Goal: Task Accomplishment & Management: Complete application form

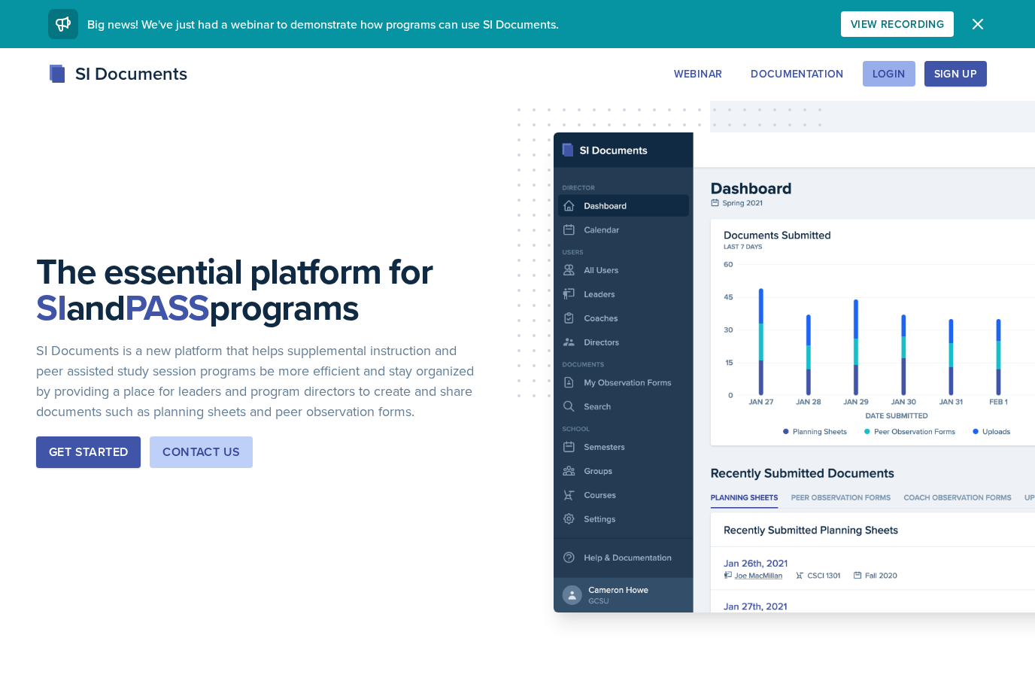
click at [890, 76] on div "Login" at bounding box center [889, 74] width 33 height 12
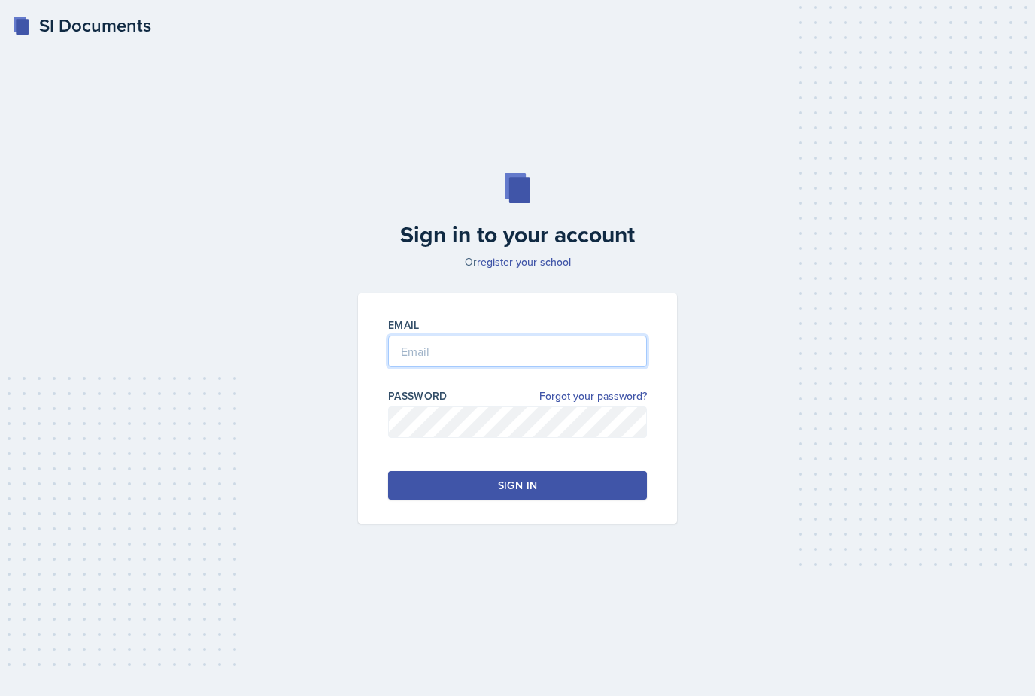
click at [473, 367] on input "email" at bounding box center [517, 352] width 259 height 32
type input "[EMAIL_ADDRESS][PERSON_NAME][DOMAIN_NAME]"
click at [522, 493] on div "Sign in" at bounding box center [517, 485] width 39 height 15
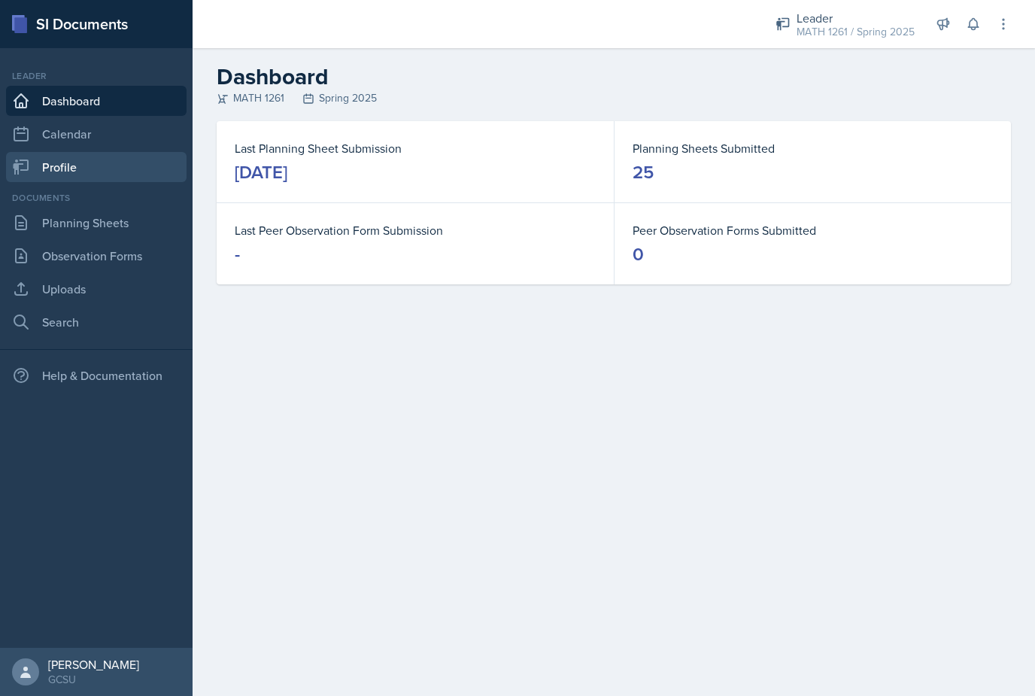
click at [42, 164] on link "Profile" at bounding box center [96, 167] width 181 height 30
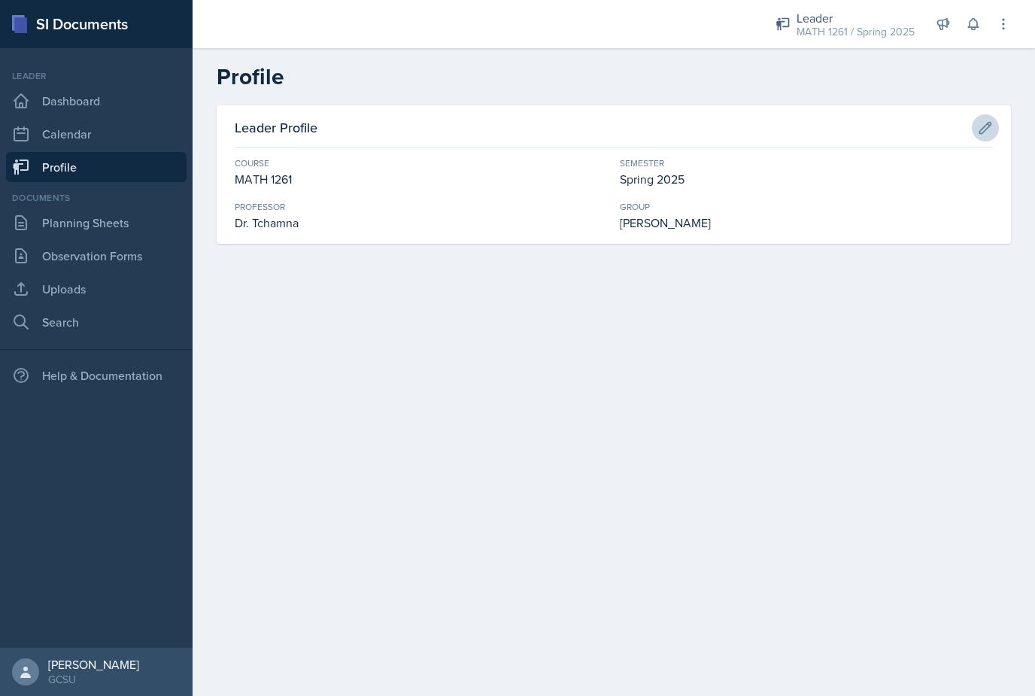
click at [982, 127] on icon at bounding box center [985, 127] width 15 height 15
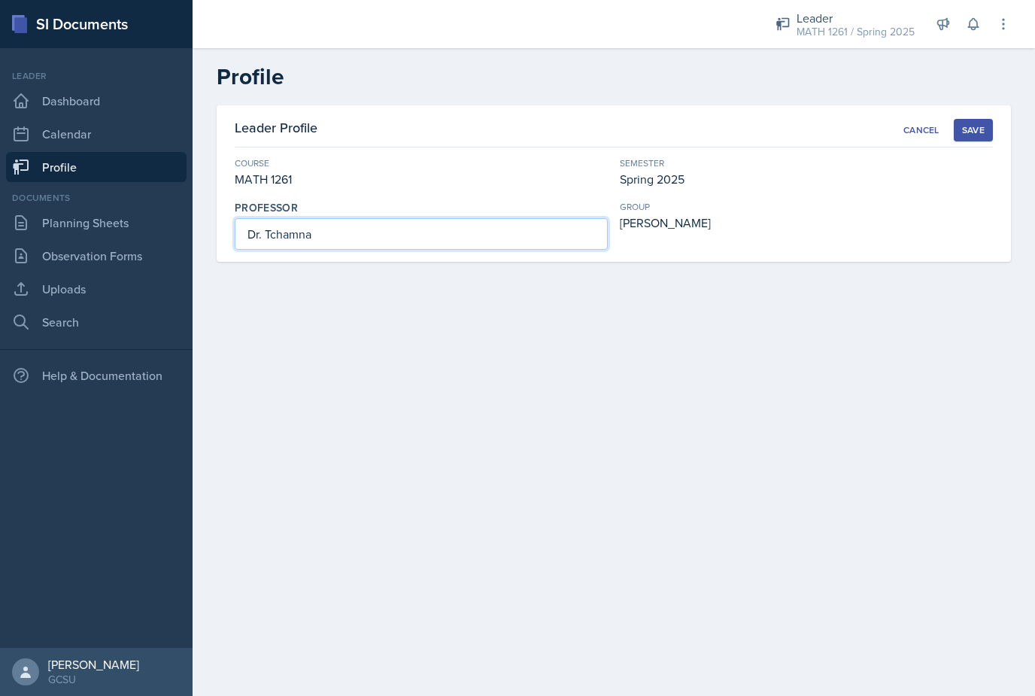
click at [354, 246] on input "Dr. Tchamna" at bounding box center [421, 234] width 373 height 32
click at [294, 176] on div "MATH 1261" at bounding box center [421, 179] width 373 height 18
click at [294, 177] on div "MATH 1261" at bounding box center [421, 179] width 373 height 18
click at [465, 233] on input "Dr. Tchamna" at bounding box center [421, 234] width 373 height 32
type input "D"
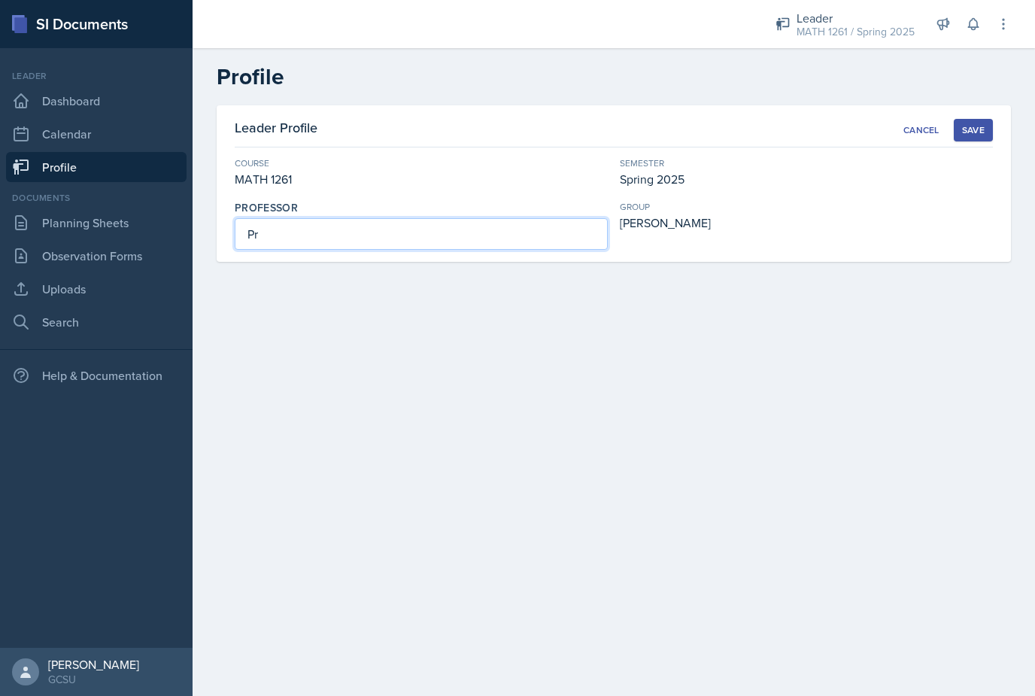
type input "P"
type input "[PERSON_NAME]"
click at [980, 138] on button "Save" at bounding box center [973, 130] width 39 height 23
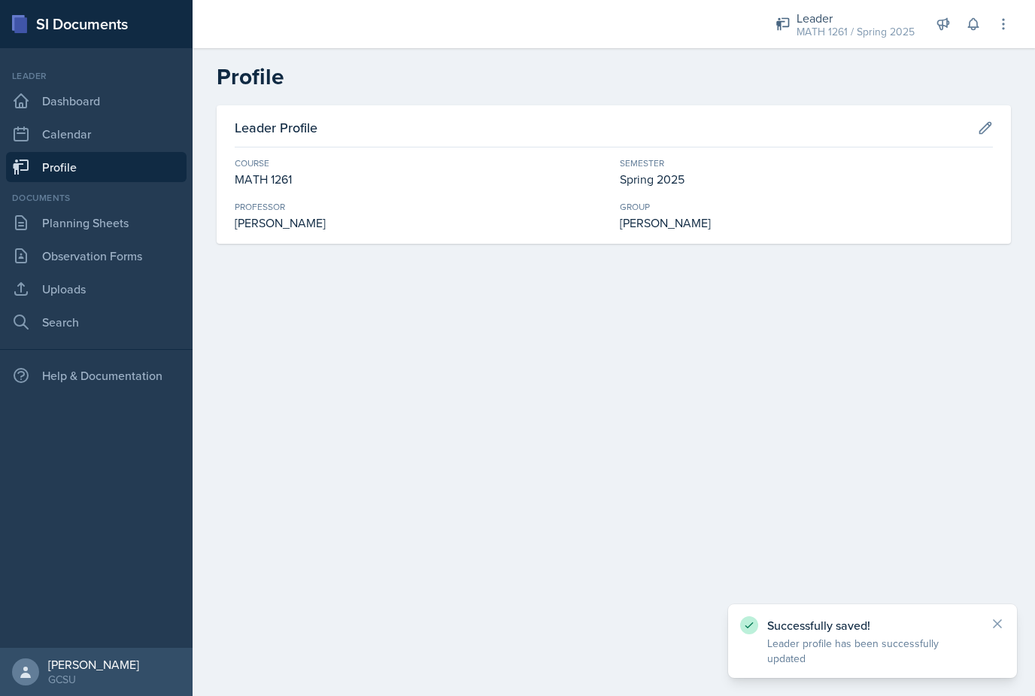
click at [285, 181] on div "MATH 1261" at bounding box center [421, 179] width 373 height 18
click at [93, 163] on link "Profile" at bounding box center [96, 167] width 181 height 30
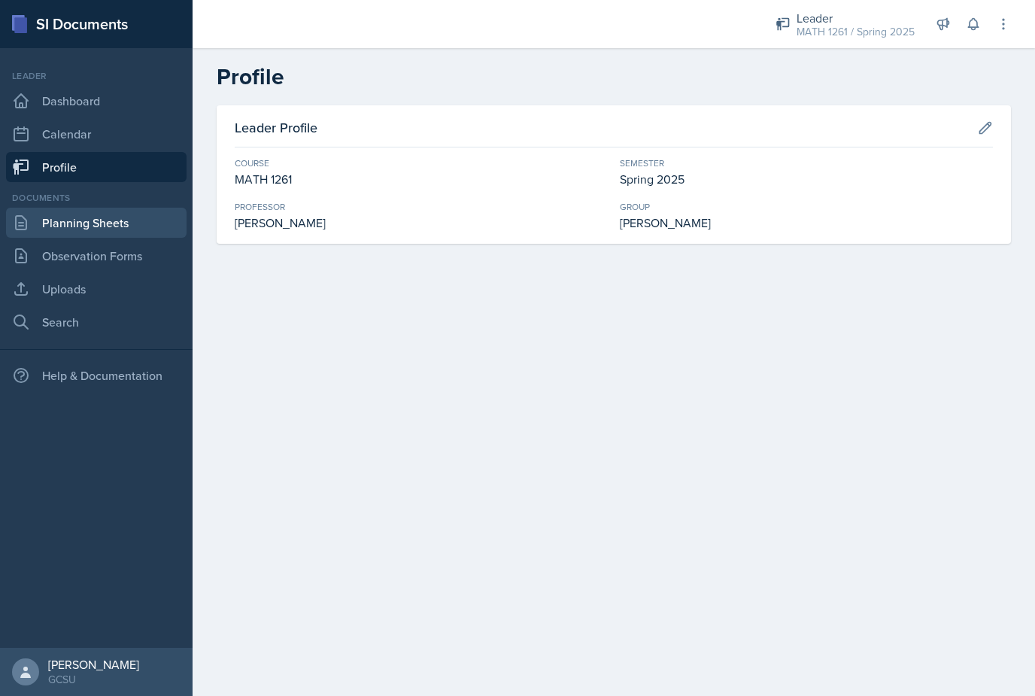
click at [103, 223] on link "Planning Sheets" at bounding box center [96, 223] width 181 height 30
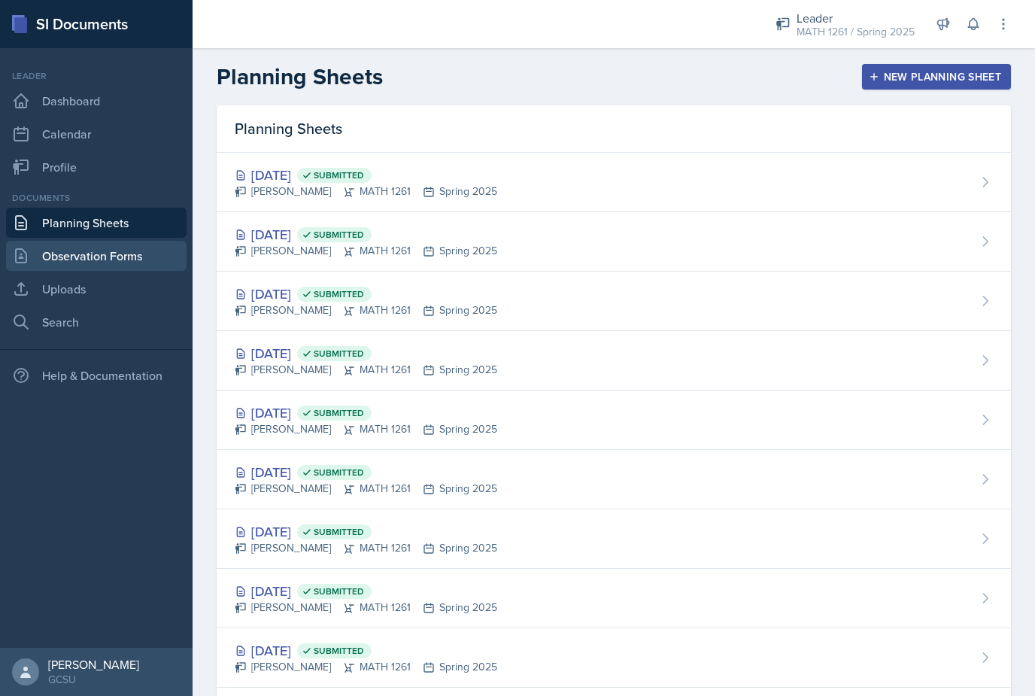
click at [96, 265] on link "Observation Forms" at bounding box center [96, 256] width 181 height 30
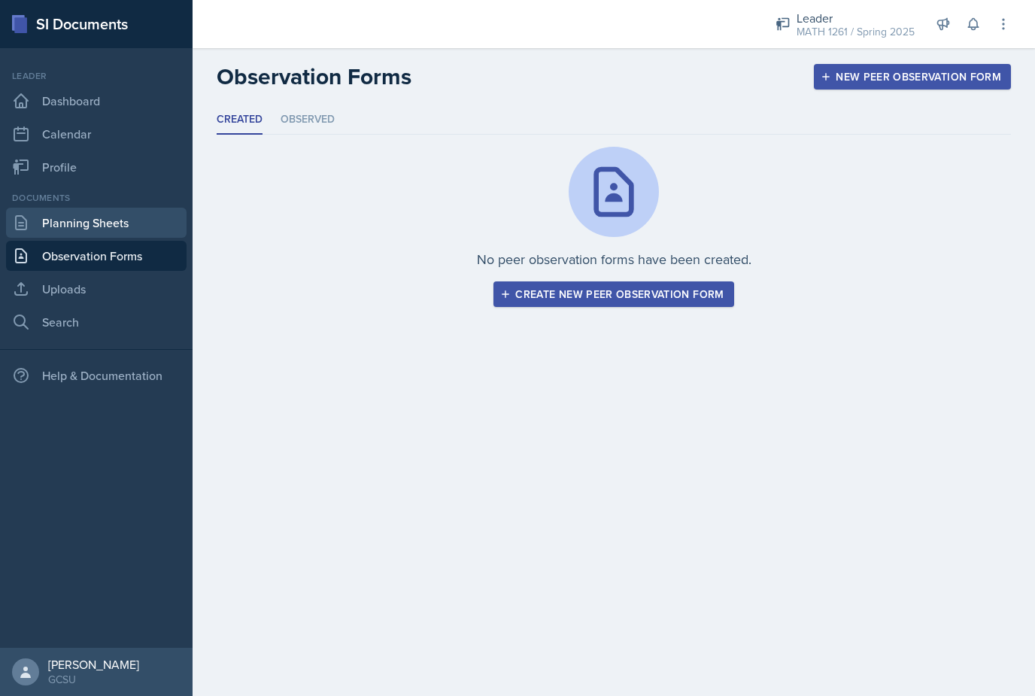
click at [121, 231] on link "Planning Sheets" at bounding box center [96, 223] width 181 height 30
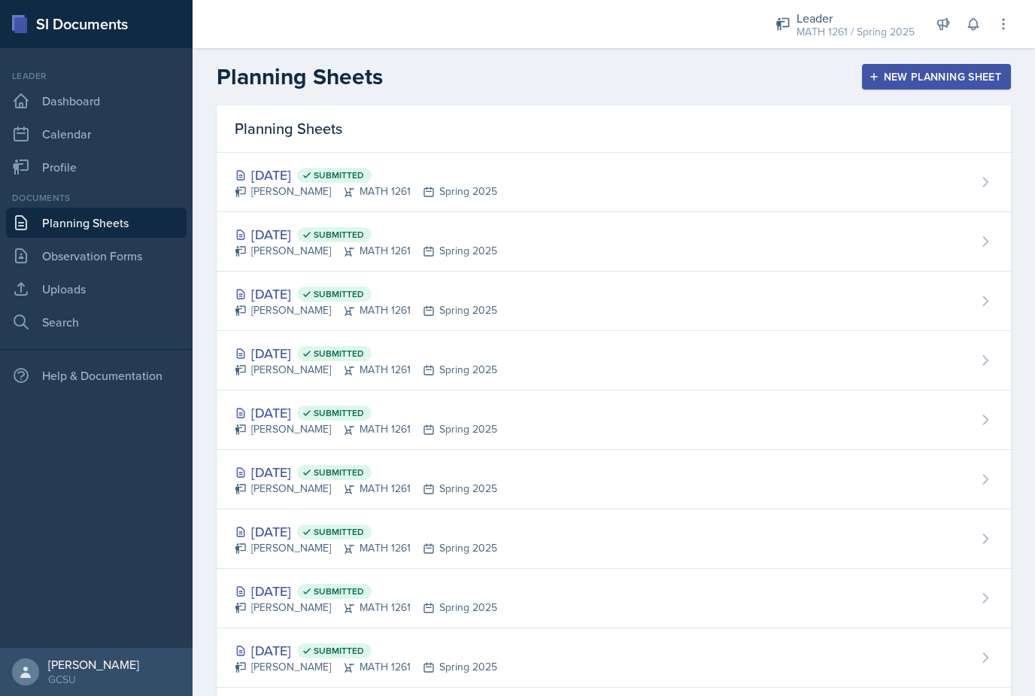
click at [900, 77] on div "New Planning Sheet" at bounding box center [936, 77] width 129 height 12
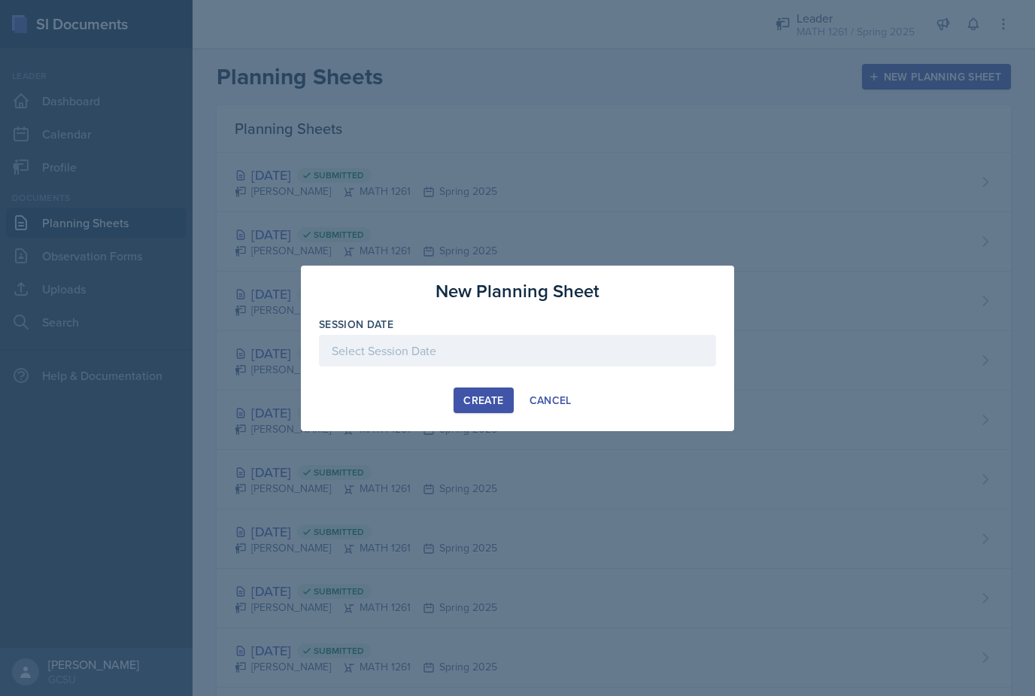
click at [471, 355] on div at bounding box center [517, 351] width 397 height 32
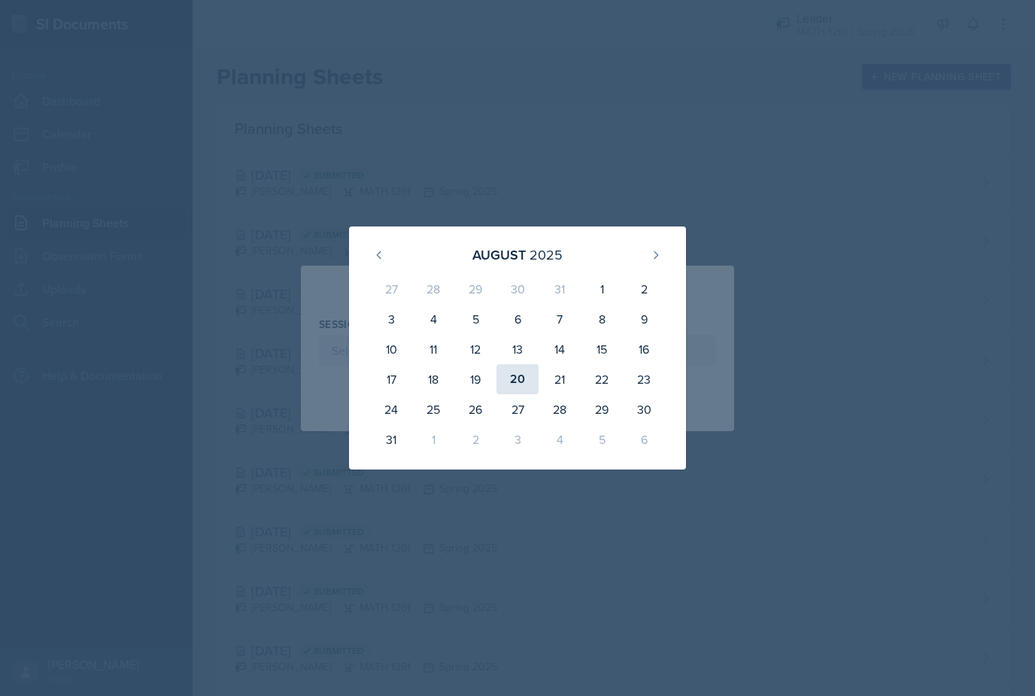
click at [524, 379] on div "20" at bounding box center [518, 379] width 42 height 30
type input "[DATE]"
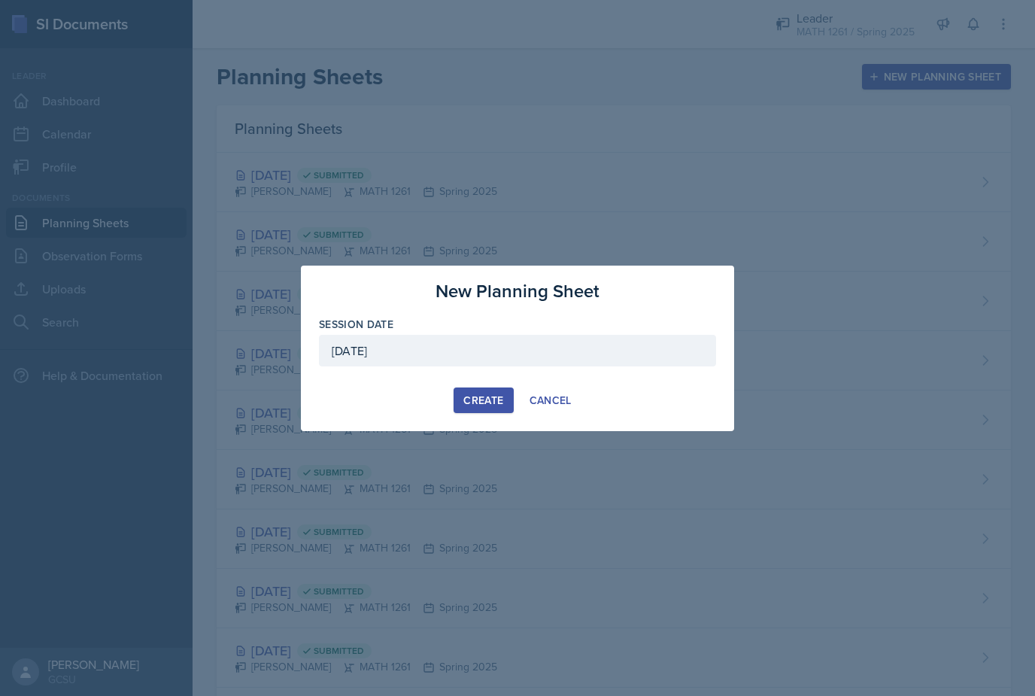
click at [471, 409] on button "Create" at bounding box center [483, 400] width 59 height 26
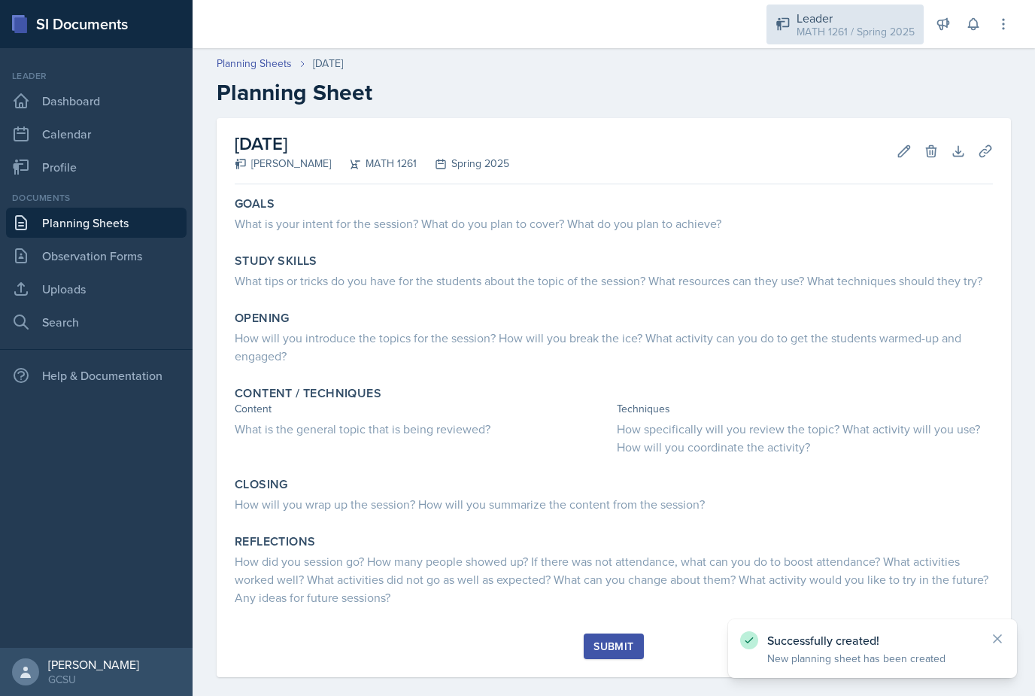
click at [834, 40] on div "Leader MATH 1261 / Spring 2025" at bounding box center [845, 25] width 157 height 40
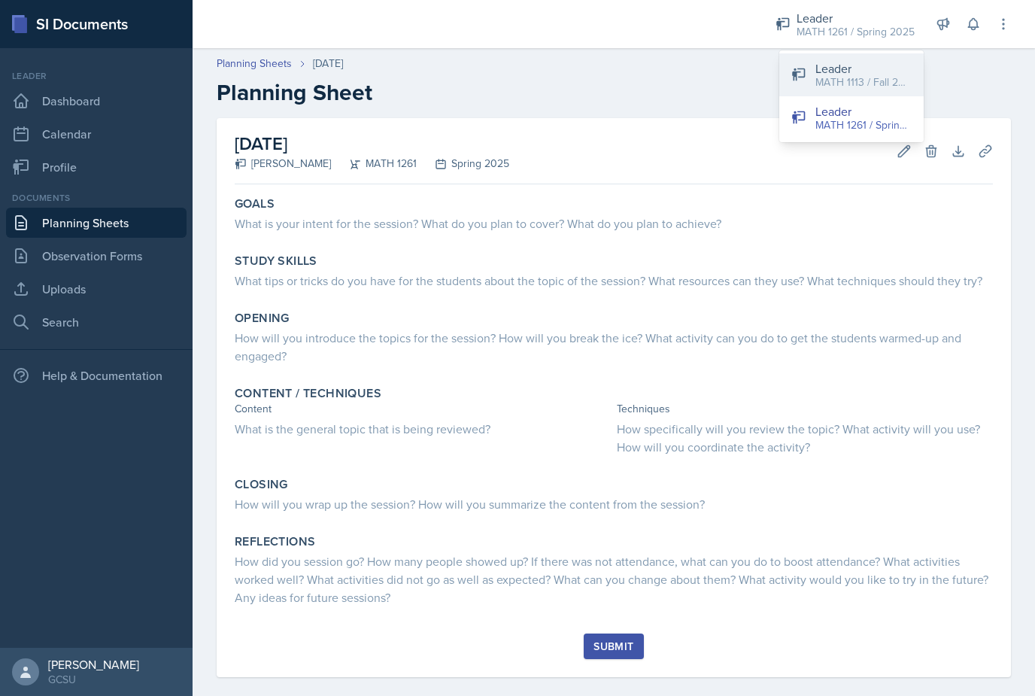
click at [844, 75] on div "MATH 1113 / Fall 2025" at bounding box center [864, 82] width 96 height 16
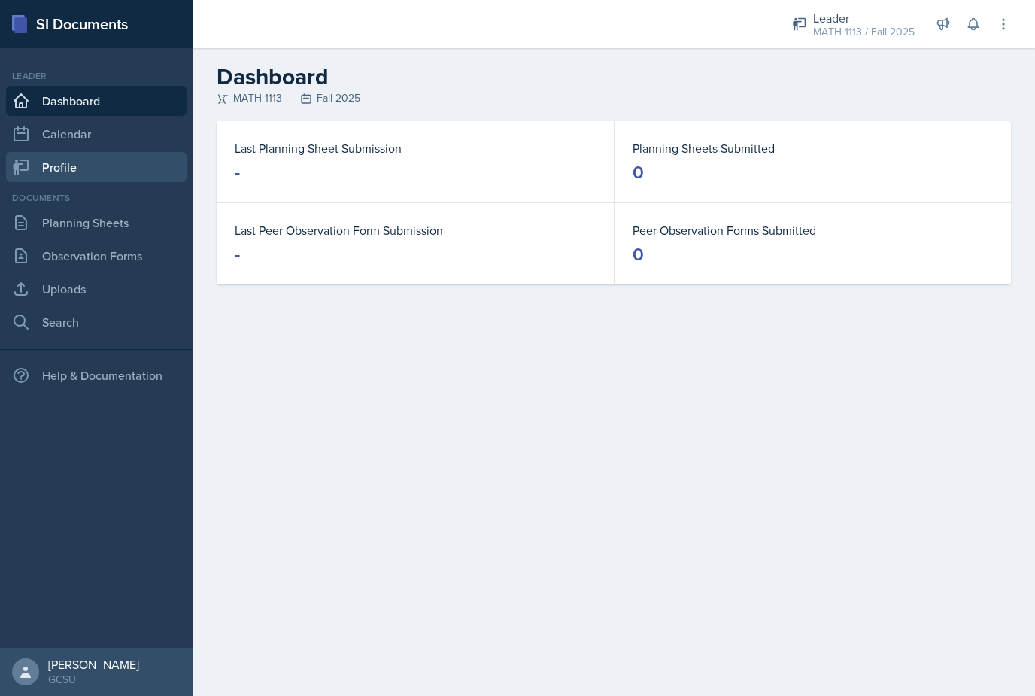
click at [56, 166] on link "Profile" at bounding box center [96, 167] width 181 height 30
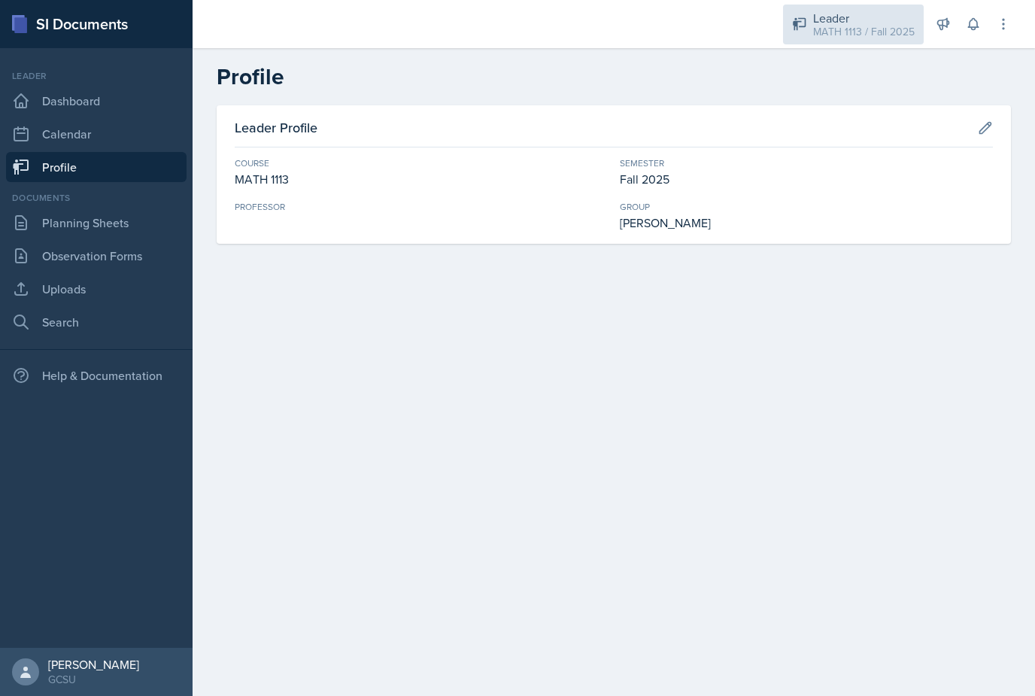
click at [841, 35] on div "MATH 1113 / Fall 2025" at bounding box center [864, 32] width 102 height 16
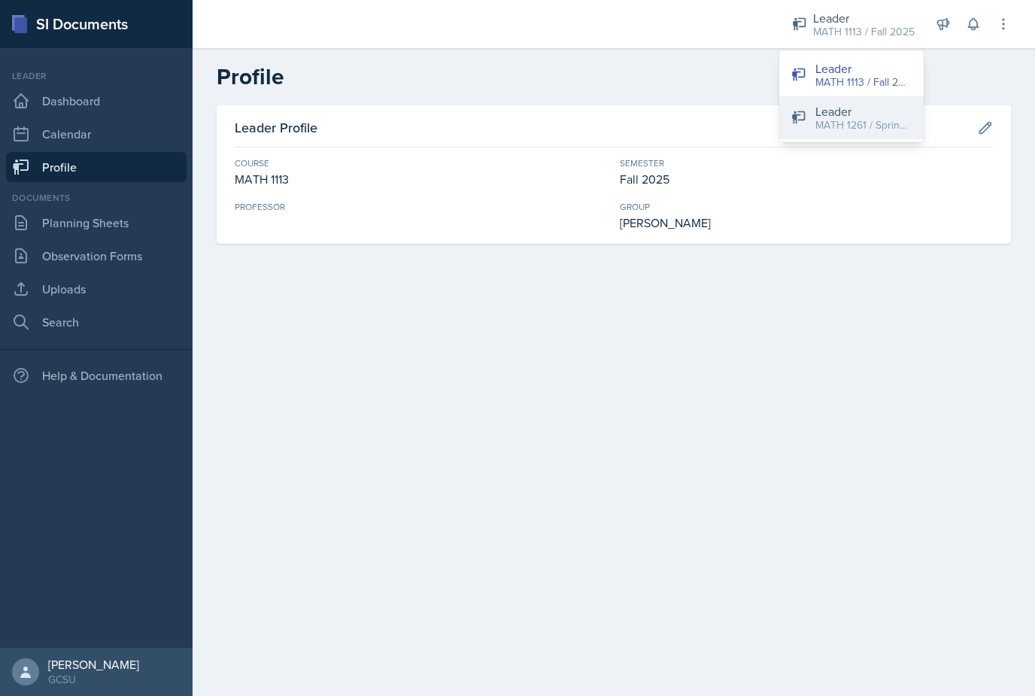
click at [840, 130] on div "MATH 1261 / Spring 2025" at bounding box center [864, 125] width 96 height 16
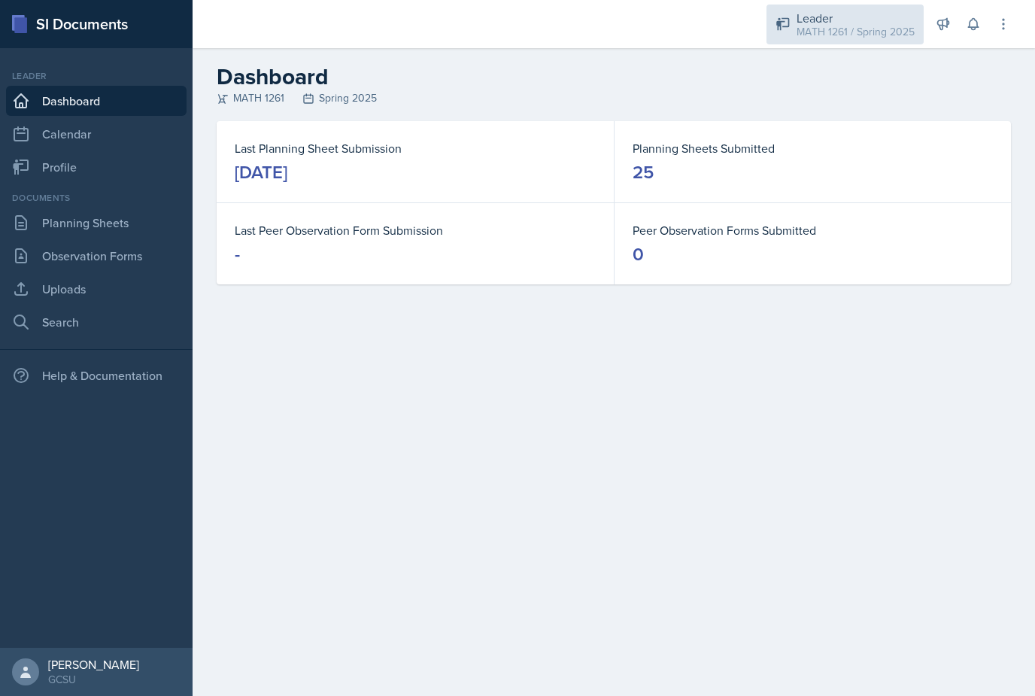
click at [886, 38] on div "MATH 1261 / Spring 2025" at bounding box center [856, 32] width 118 height 16
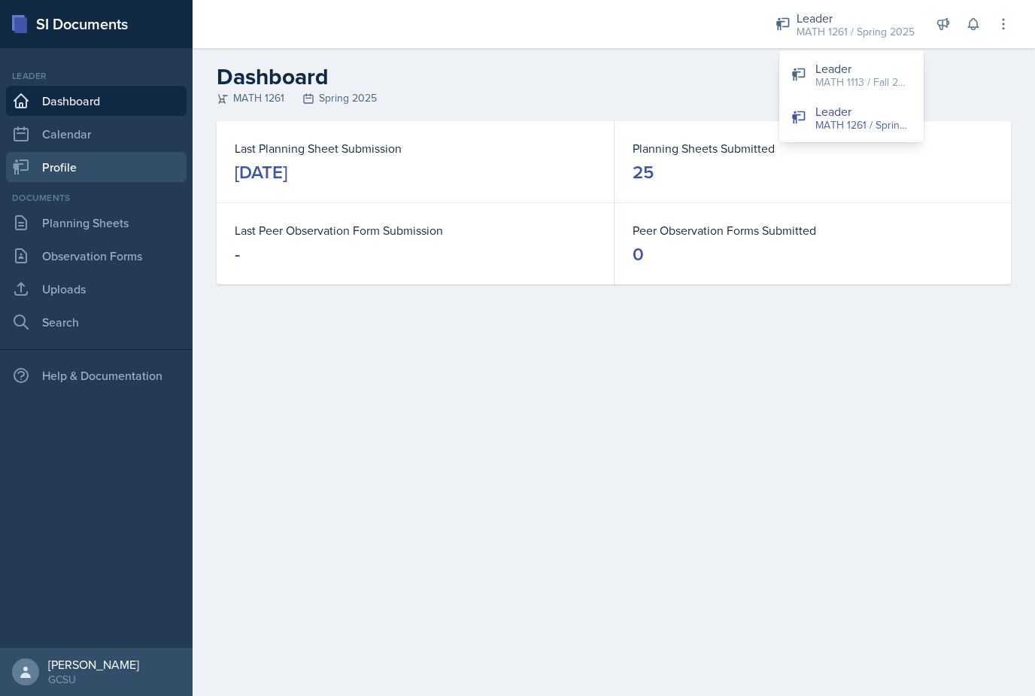
click at [96, 164] on link "Profile" at bounding box center [96, 167] width 181 height 30
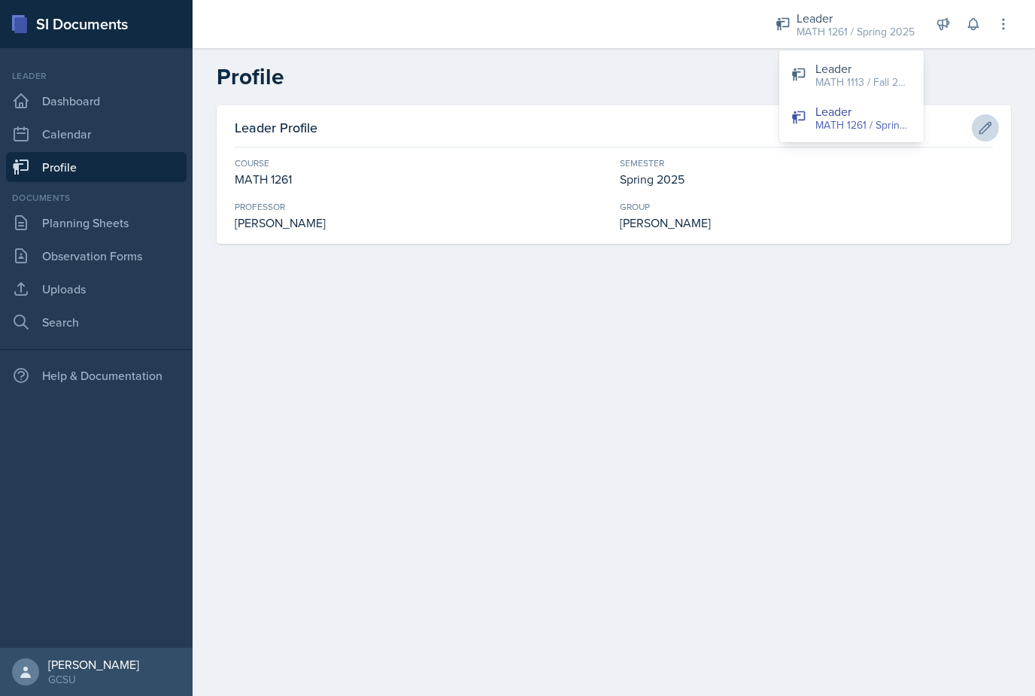
click at [979, 139] on button at bounding box center [985, 127] width 27 height 27
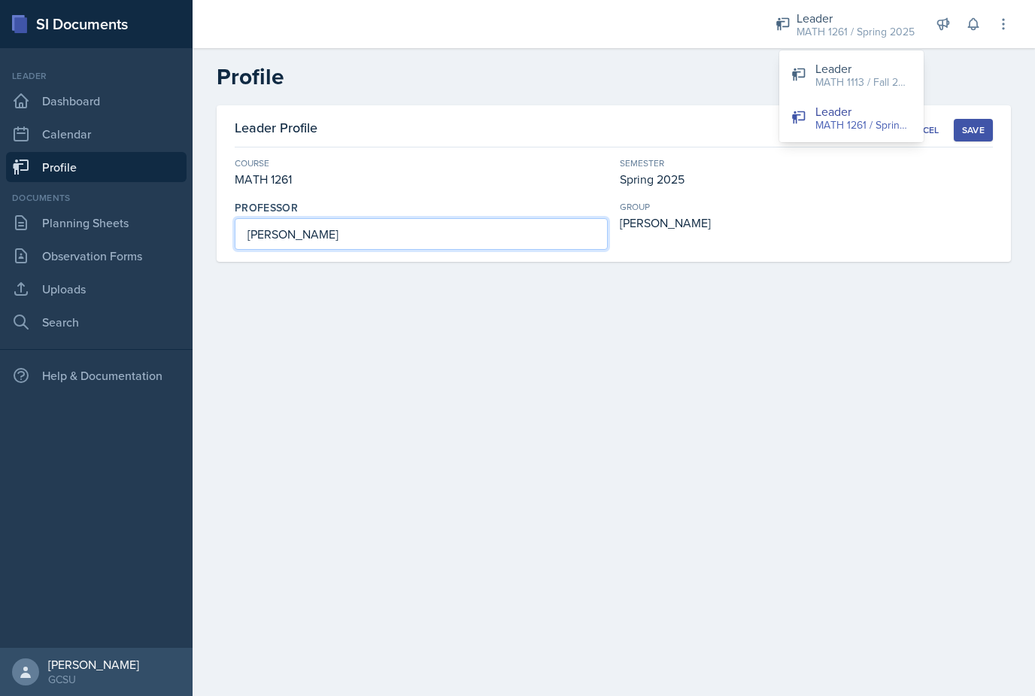
drag, startPoint x: 348, startPoint y: 241, endPoint x: 220, endPoint y: 241, distance: 127.2
click at [220, 241] on div "Leader Profile Cancel Save Course MATH 1261 Semester Spring 2025 [PERSON_NAME] …" at bounding box center [614, 183] width 795 height 157
type input "M"
click at [262, 236] on input "Dr.Tchamna" at bounding box center [421, 234] width 373 height 32
type input "Dr. Tchamna"
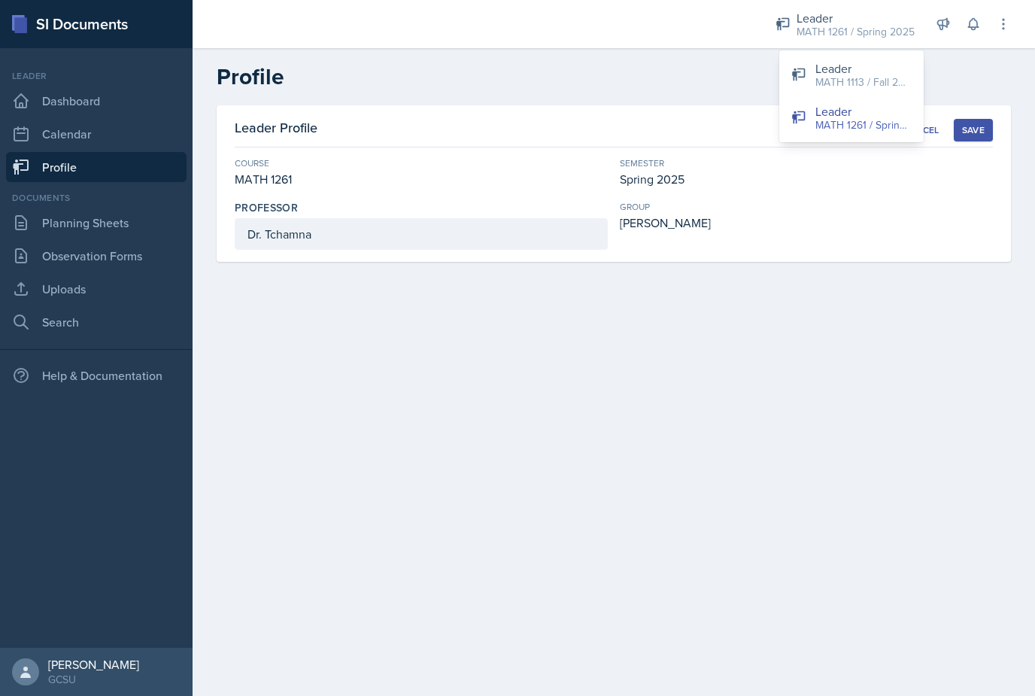
click at [980, 130] on div "Save" at bounding box center [973, 130] width 23 height 12
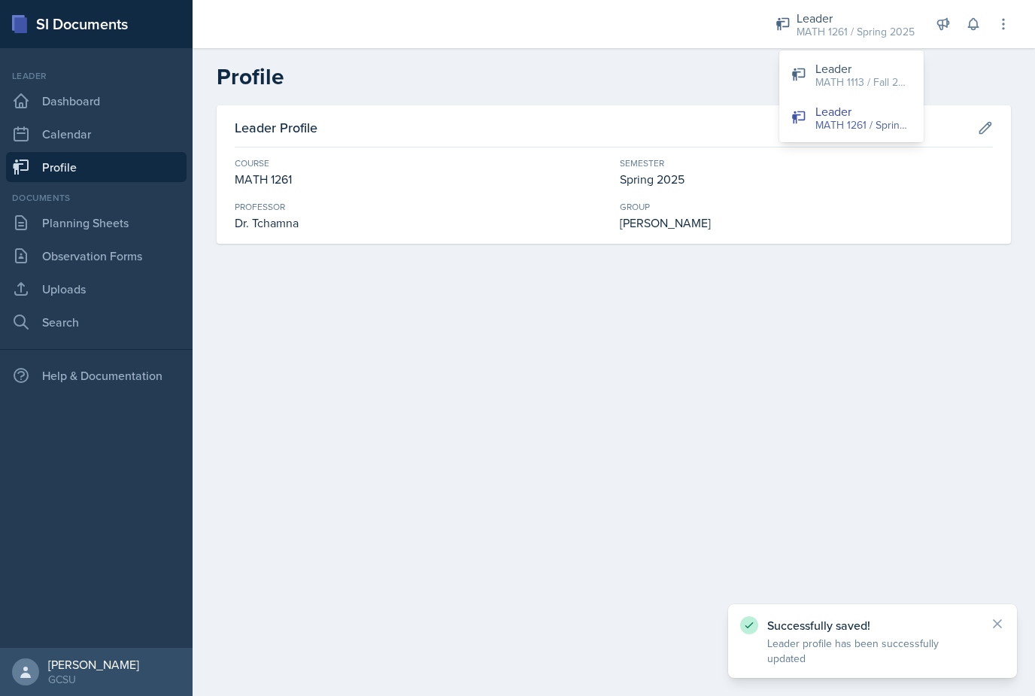
click at [895, 78] on div "MATH 1113 / Fall 2025" at bounding box center [864, 82] width 96 height 16
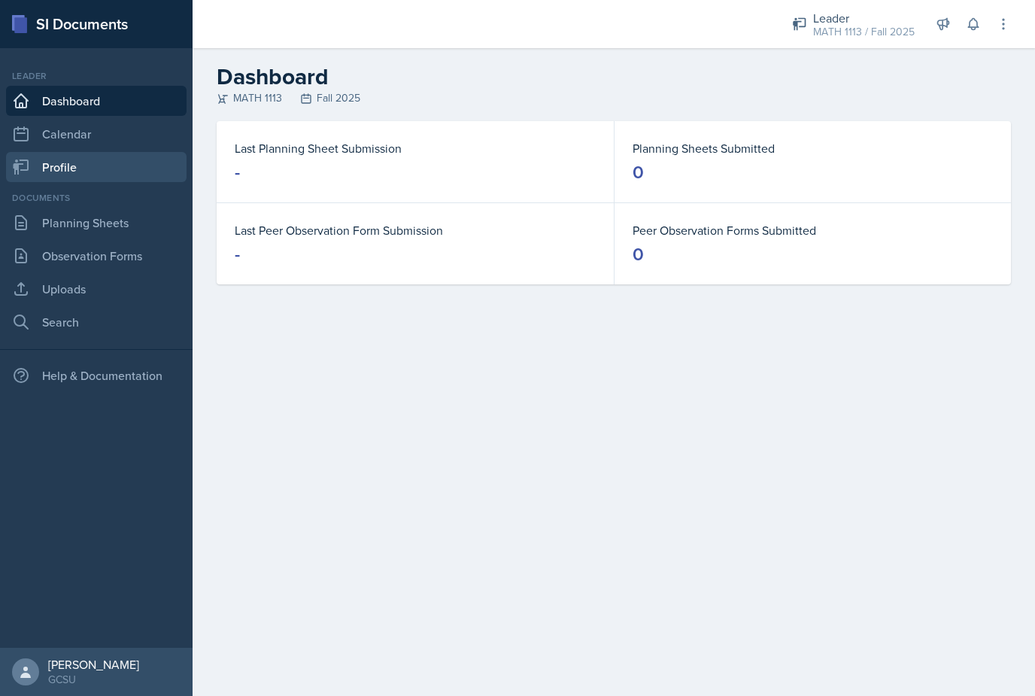
click at [78, 179] on link "Profile" at bounding box center [96, 167] width 181 height 30
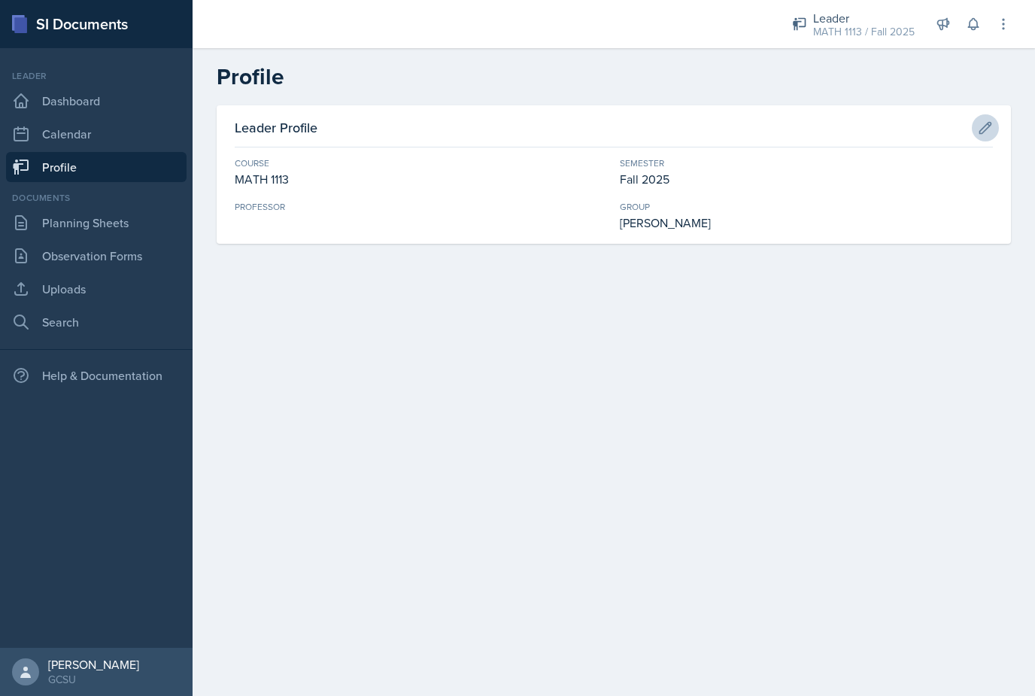
click at [990, 131] on icon at bounding box center [985, 127] width 15 height 15
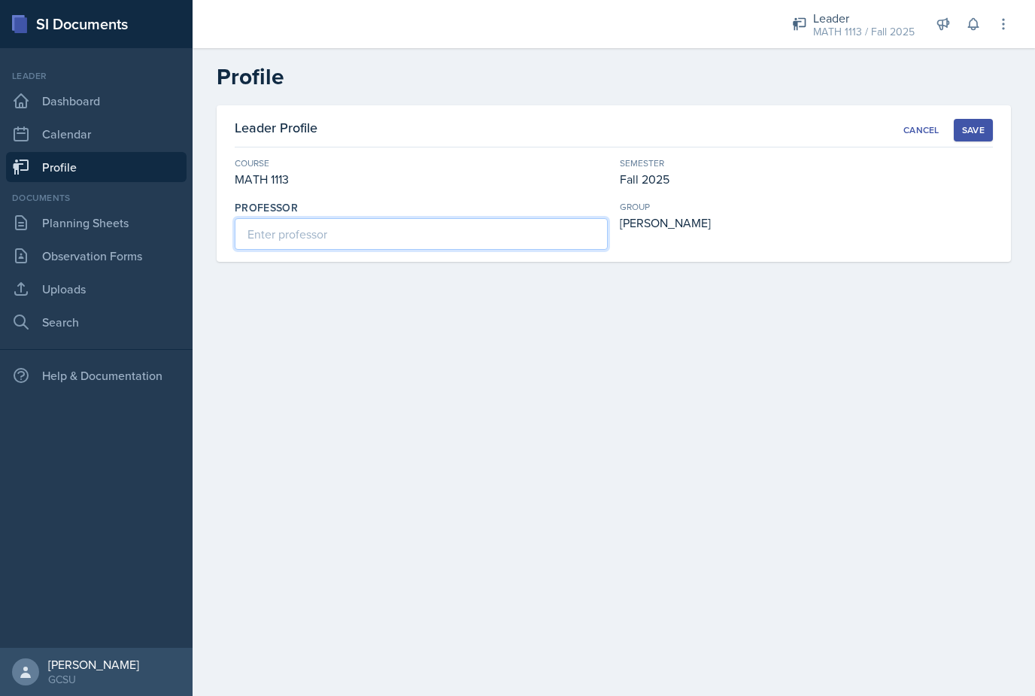
click at [473, 232] on input at bounding box center [421, 234] width 373 height 32
click at [269, 239] on input "[PERSON_NAME]" at bounding box center [421, 234] width 373 height 32
type input "[PERSON_NAME]"
click at [963, 132] on div "Save" at bounding box center [973, 130] width 23 height 12
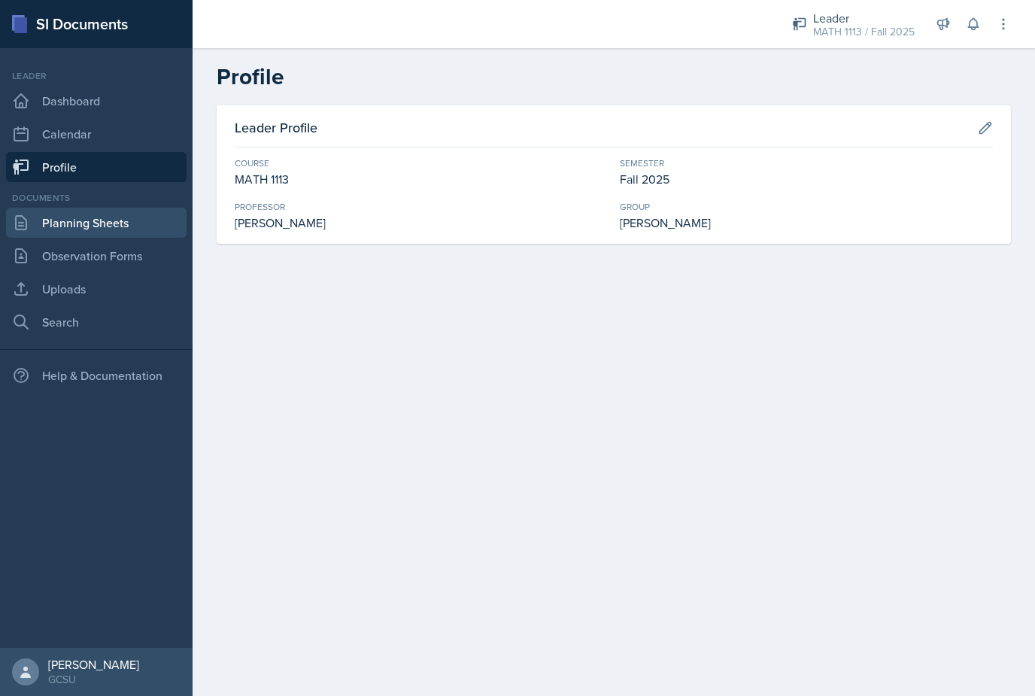
click at [50, 223] on link "Planning Sheets" at bounding box center [96, 223] width 181 height 30
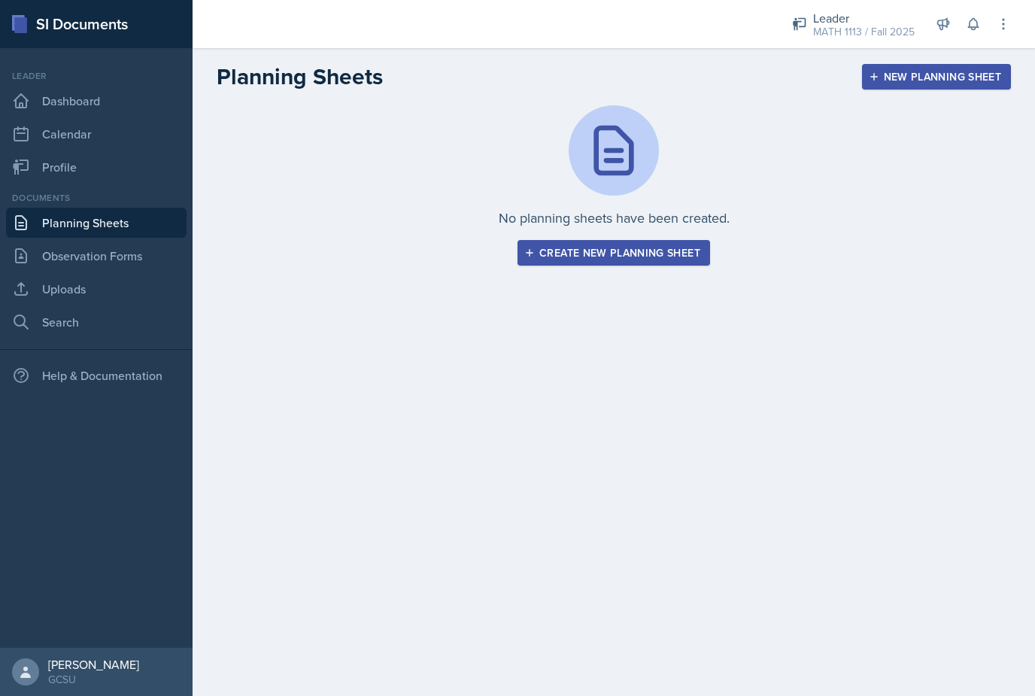
click at [606, 262] on button "Create new planning sheet" at bounding box center [614, 253] width 193 height 26
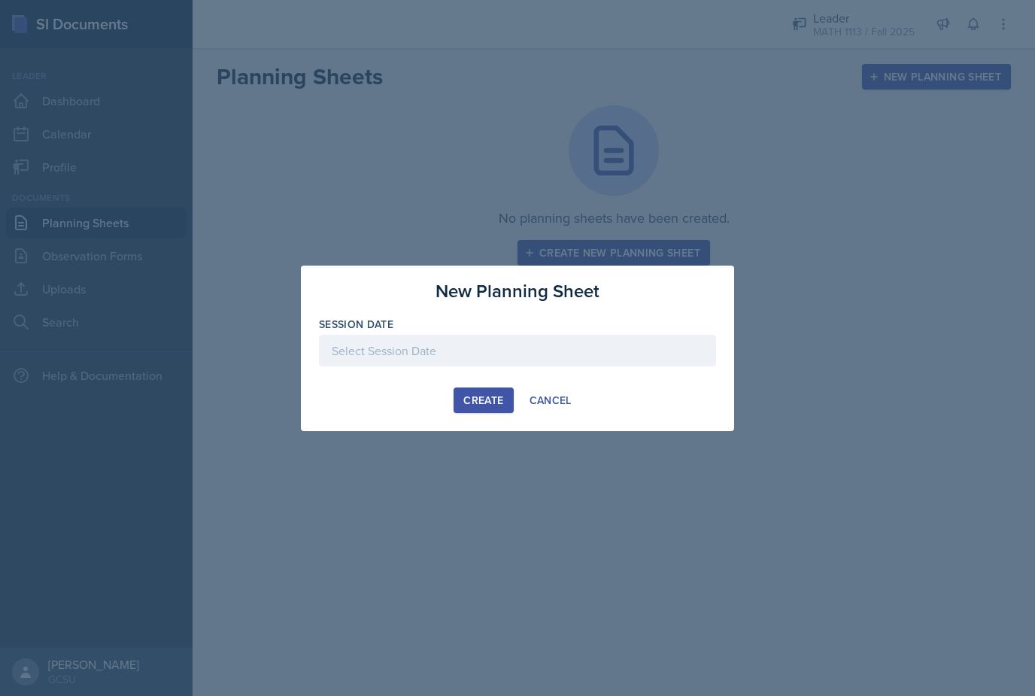
click at [501, 360] on div at bounding box center [517, 351] width 397 height 32
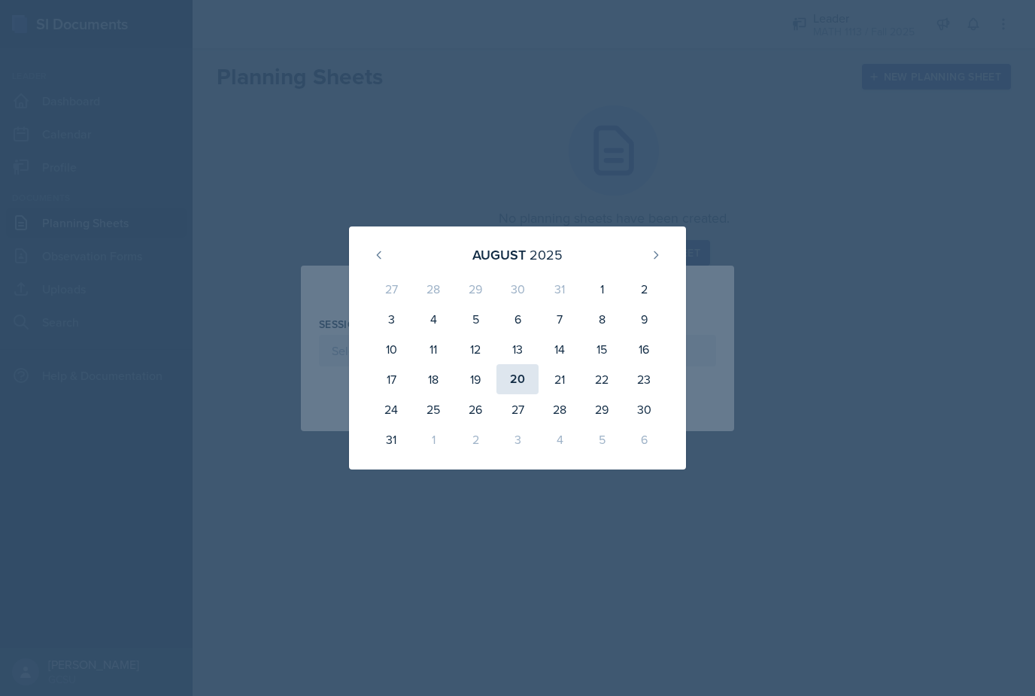
click at [514, 380] on div "20" at bounding box center [518, 379] width 42 height 30
type input "[DATE]"
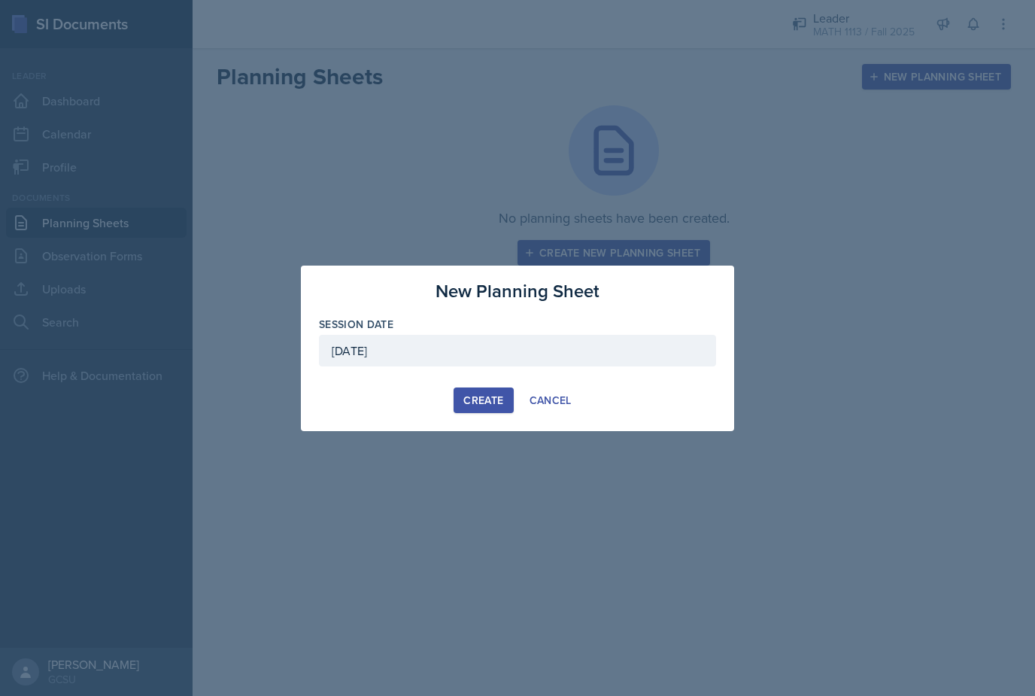
click at [484, 398] on div "Create" at bounding box center [483, 400] width 40 height 12
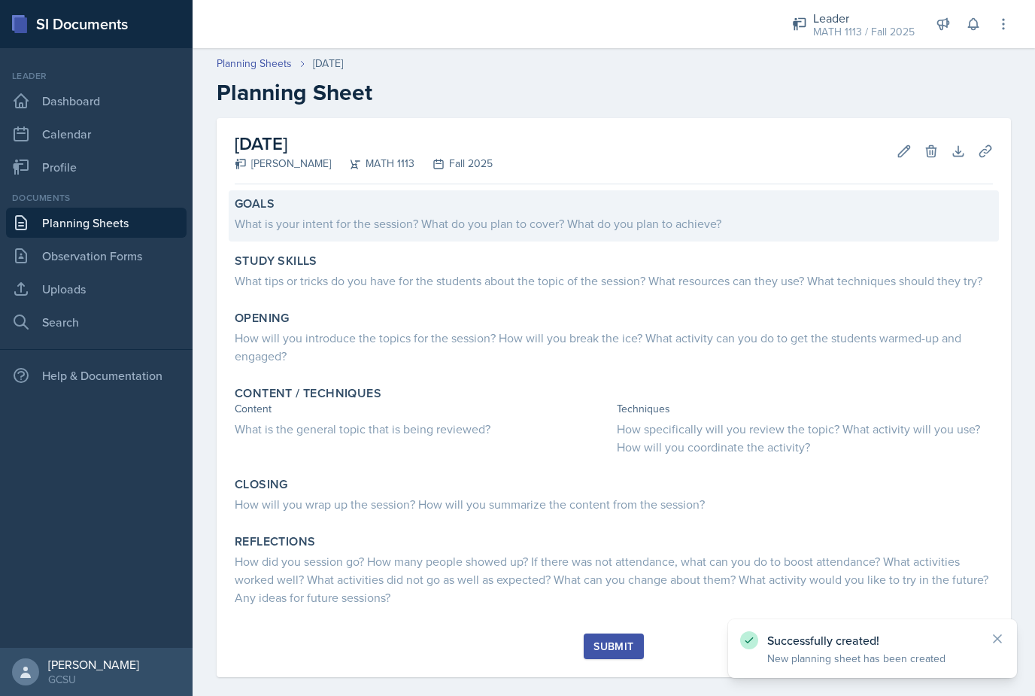
click at [420, 216] on div "What is your intent for the session? What do you plan to cover? What do you pla…" at bounding box center [614, 223] width 758 height 18
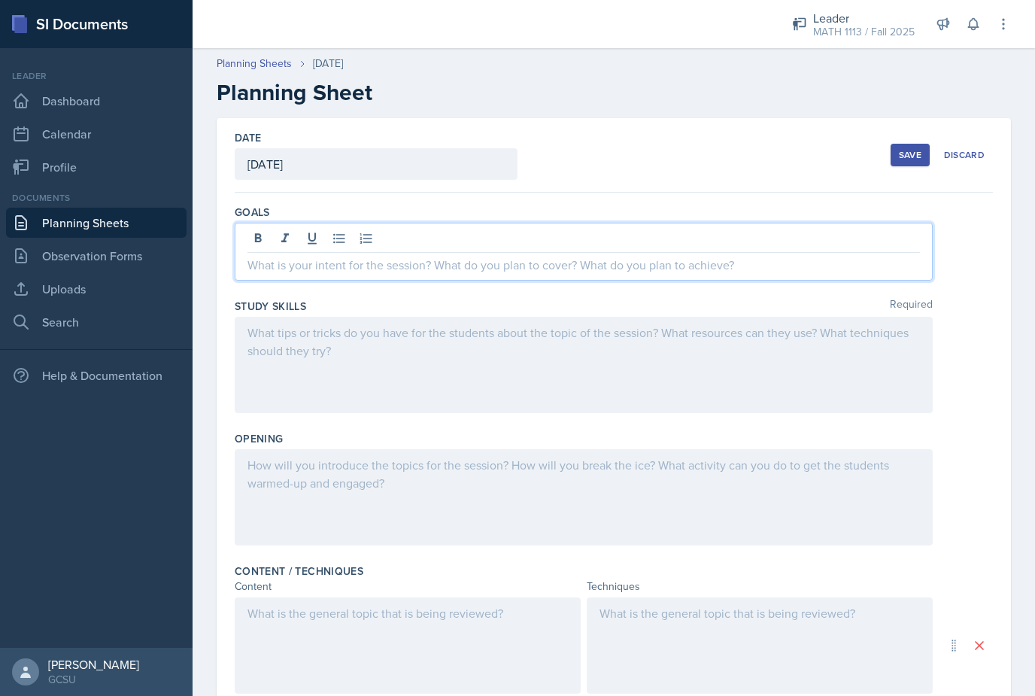
click at [410, 239] on div at bounding box center [584, 252] width 698 height 58
click at [310, 334] on div at bounding box center [584, 365] width 698 height 96
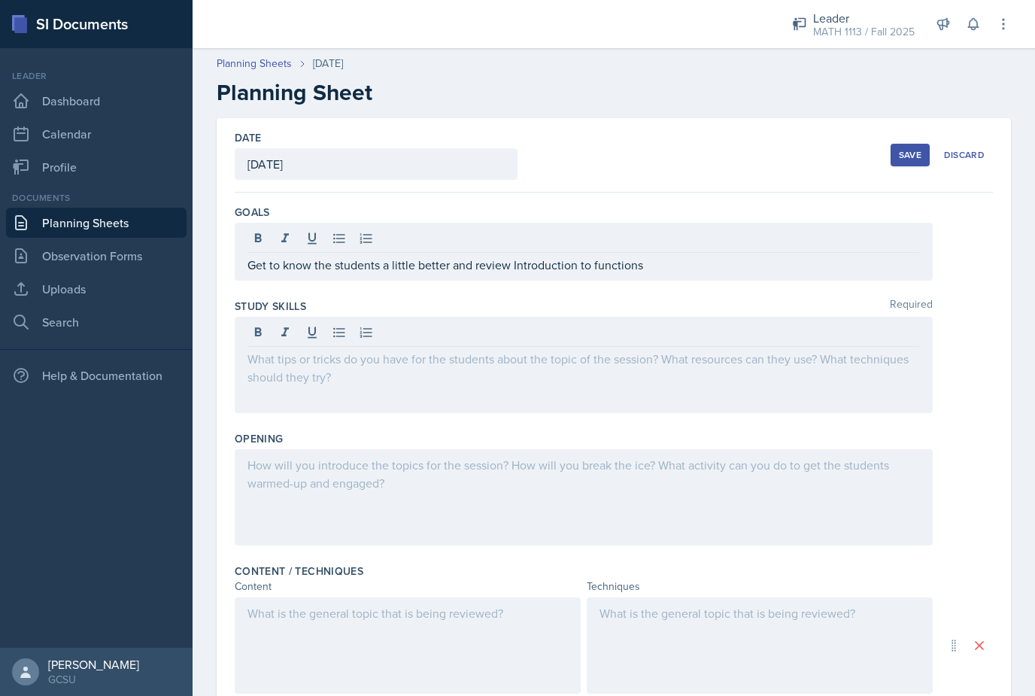
click at [903, 153] on div "Save" at bounding box center [910, 155] width 23 height 12
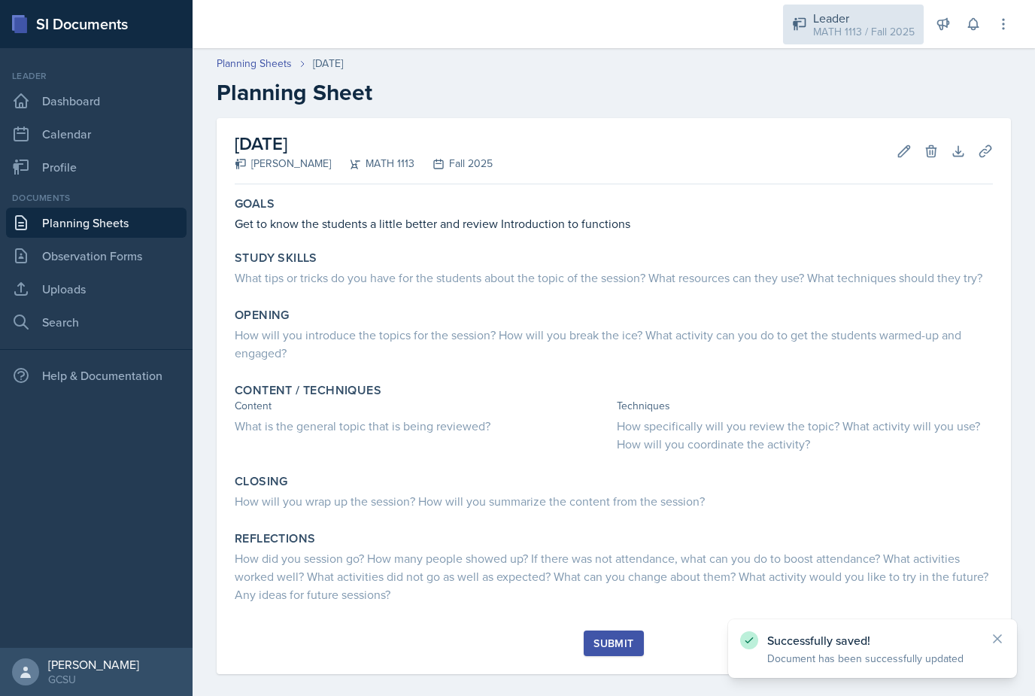
click at [855, 11] on div "Leader" at bounding box center [864, 18] width 102 height 18
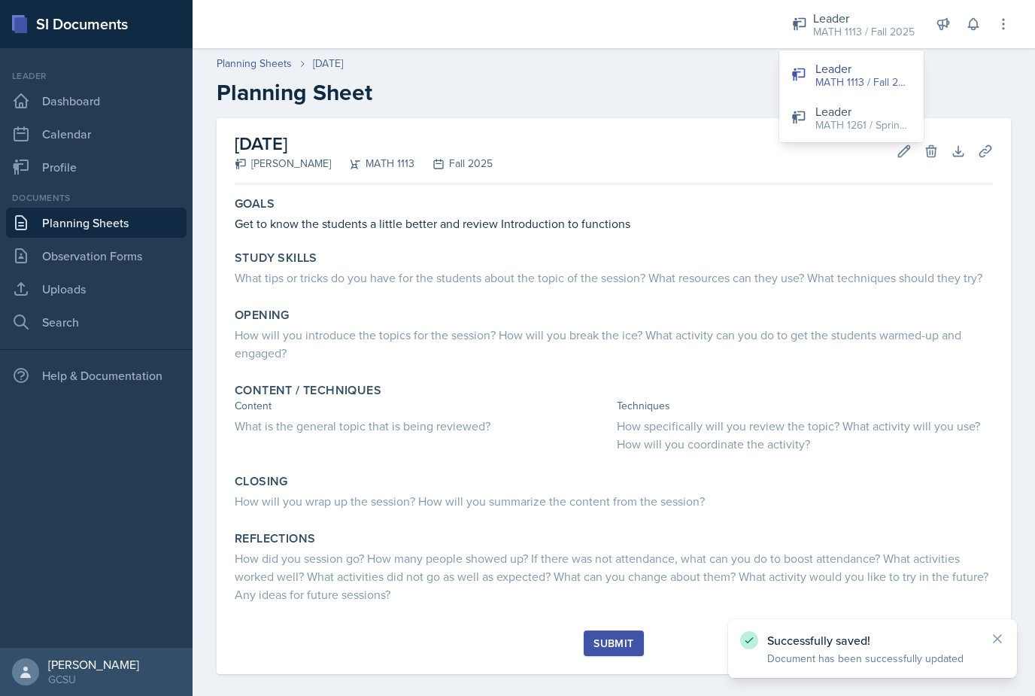
click at [834, 112] on div "Leader" at bounding box center [864, 111] width 96 height 18
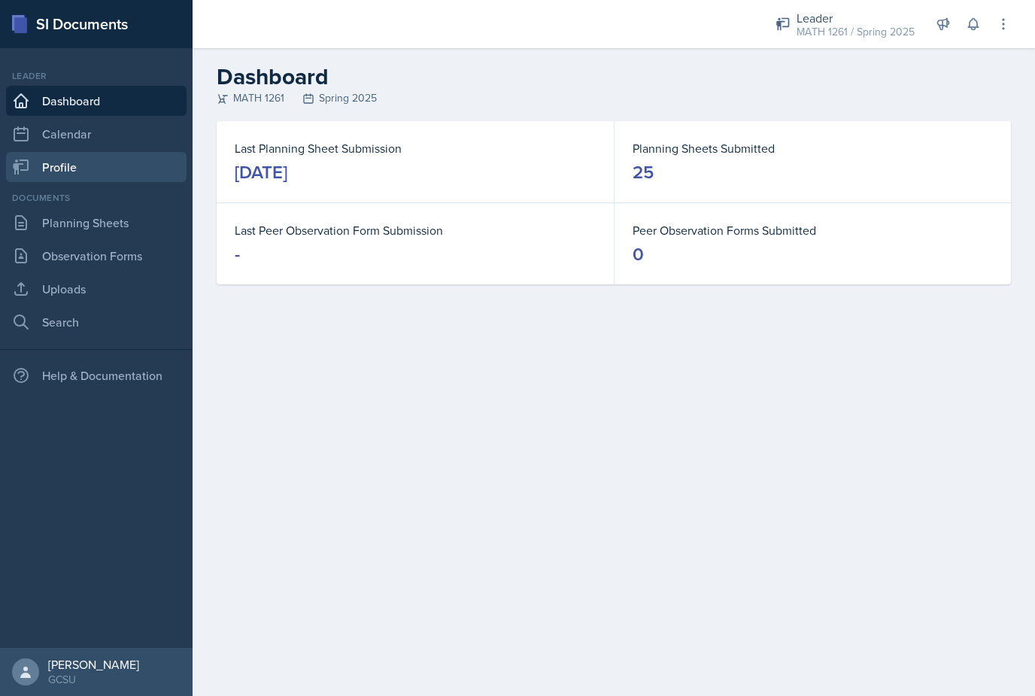
click at [94, 169] on link "Profile" at bounding box center [96, 167] width 181 height 30
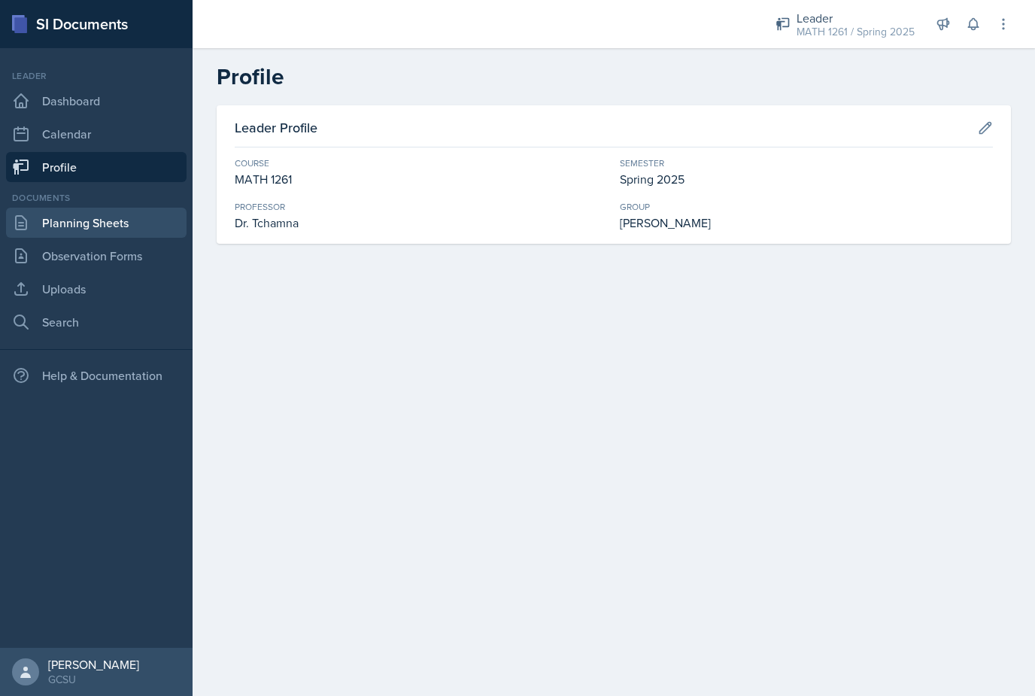
click at [136, 226] on link "Planning Sheets" at bounding box center [96, 223] width 181 height 30
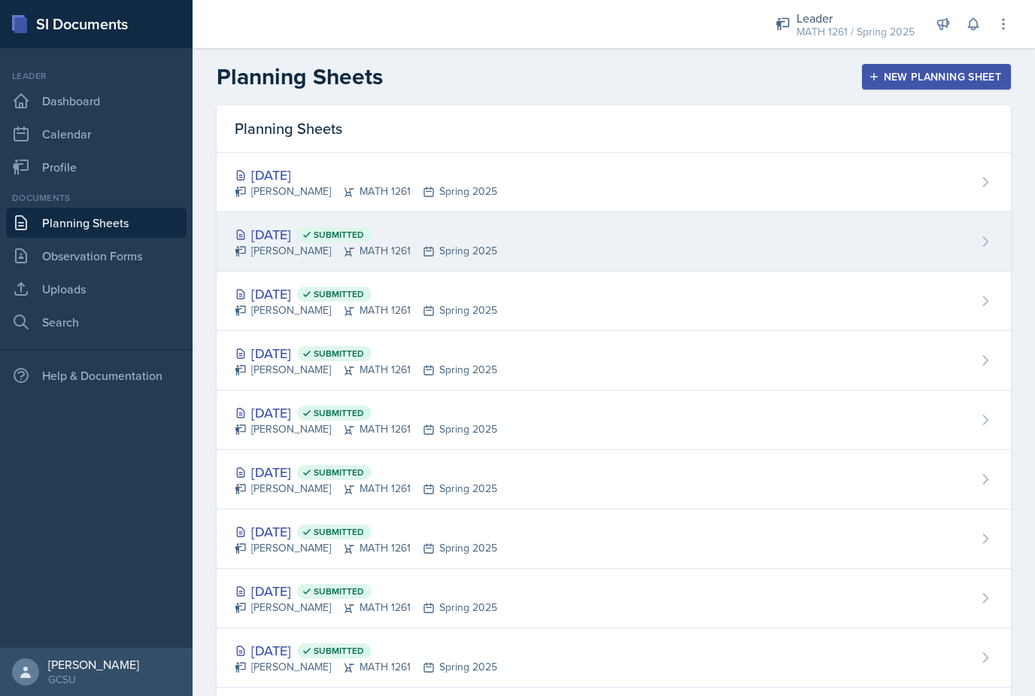
click at [728, 248] on div "[DATE] Submitted [PERSON_NAME] MATH 1261 Spring 2025" at bounding box center [614, 241] width 795 height 59
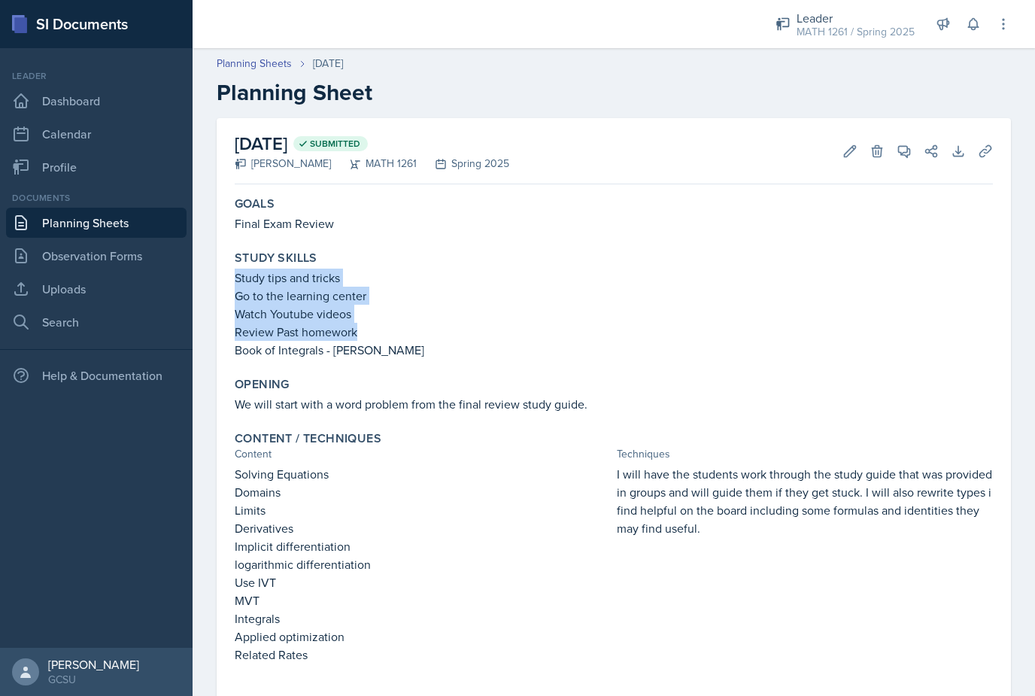
drag, startPoint x: 371, startPoint y: 335, endPoint x: 233, endPoint y: 281, distance: 148.0
click at [233, 281] on div "Study Skills Study tips and tricks Go to the learning center Watch Youtube vide…" at bounding box center [614, 305] width 770 height 120
copy div "Study tips and tricks Go to the learning center Watch Youtube videos Review Pas…"
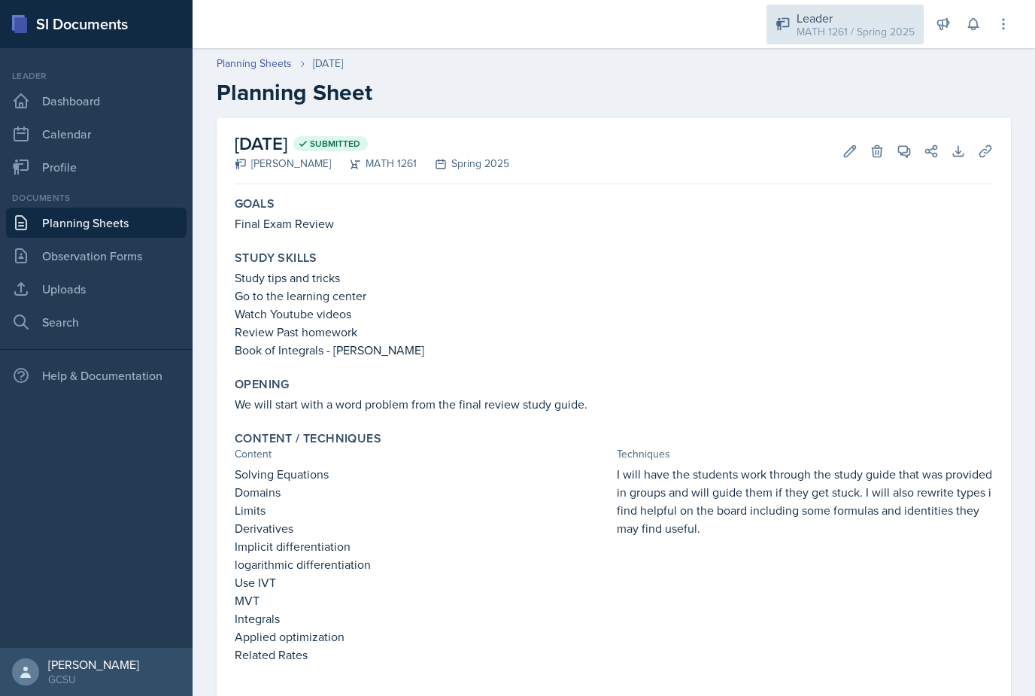
click at [880, 32] on div "MATH 1261 / Spring 2025" at bounding box center [856, 32] width 118 height 16
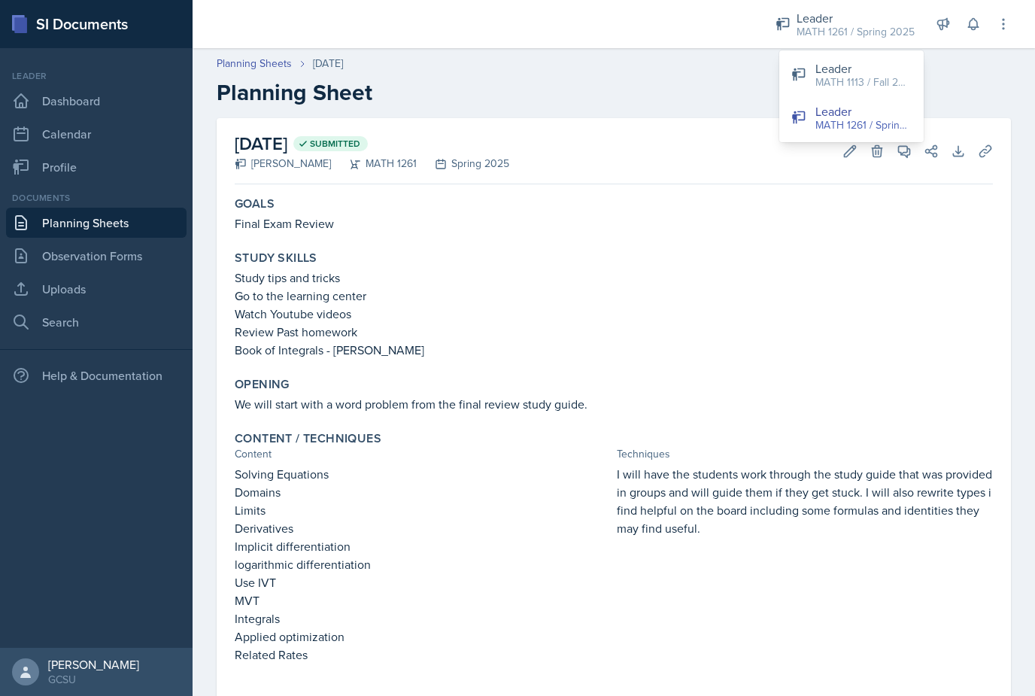
click at [857, 68] on div "Leader" at bounding box center [864, 68] width 96 height 18
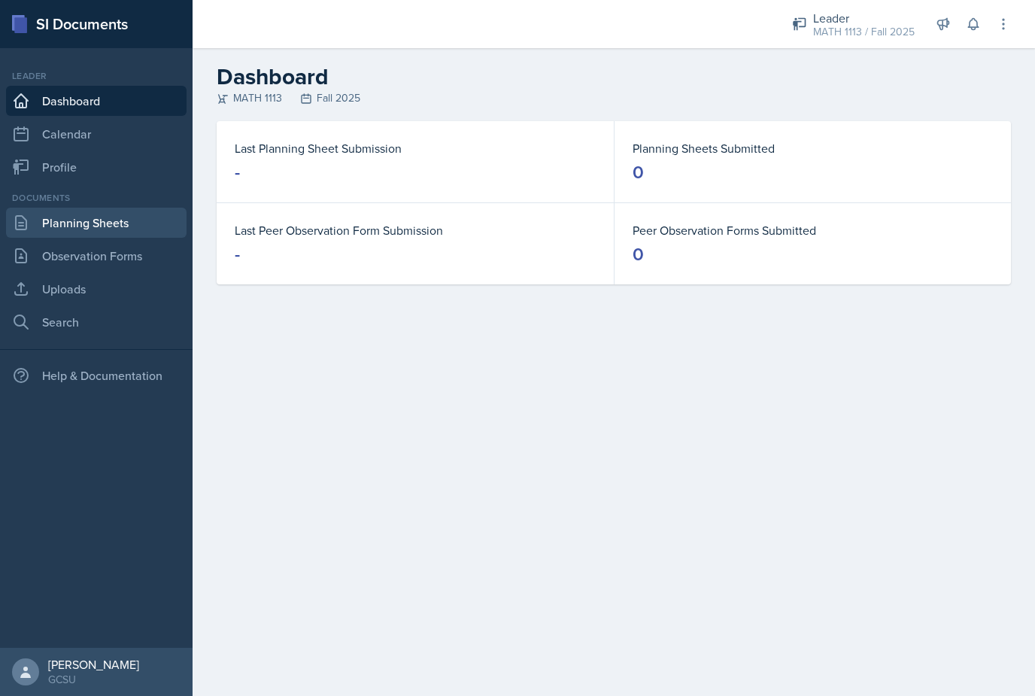
click at [88, 234] on link "Planning Sheets" at bounding box center [96, 223] width 181 height 30
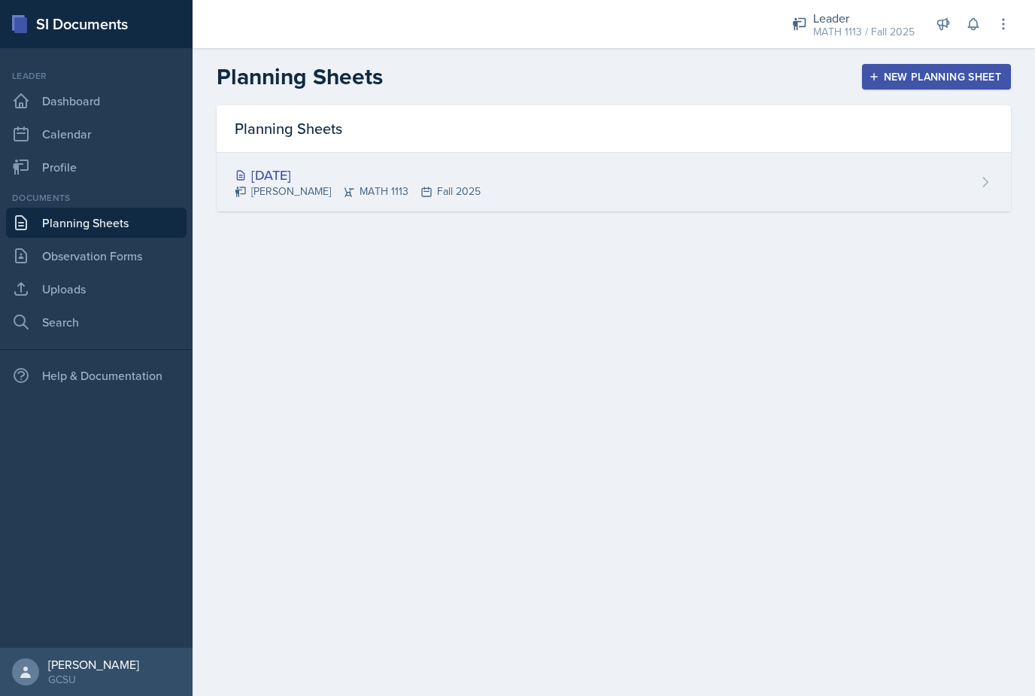
click at [840, 177] on div "[DATE] [PERSON_NAME] MATH 1113 Fall 2025" at bounding box center [614, 182] width 795 height 59
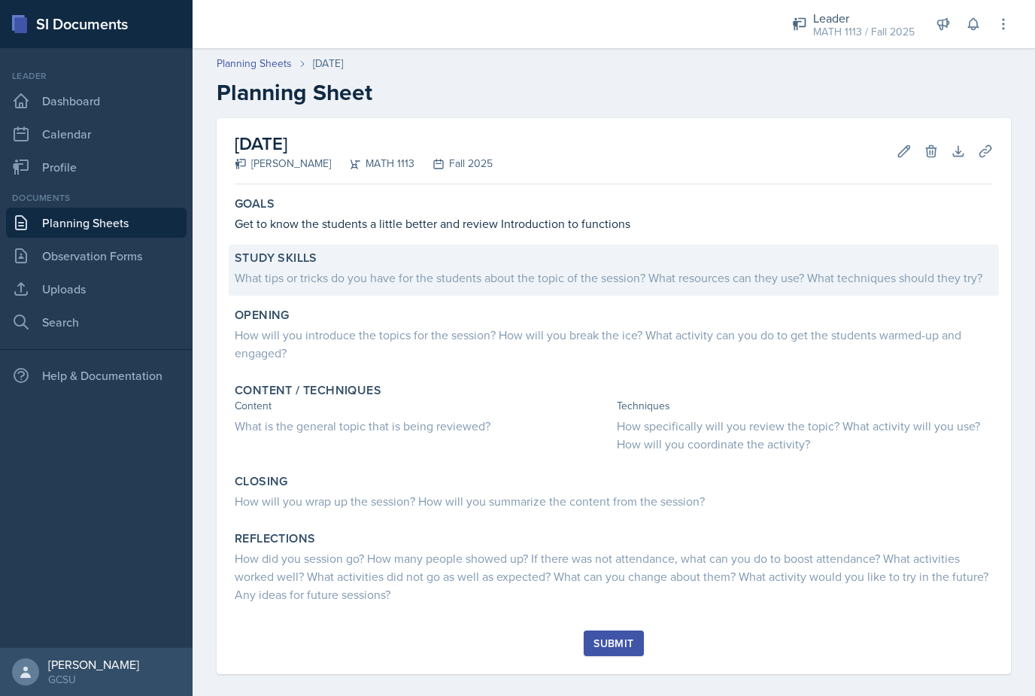
click at [439, 284] on div "What tips or tricks do you have for the students about the topic of the session…" at bounding box center [614, 278] width 758 height 18
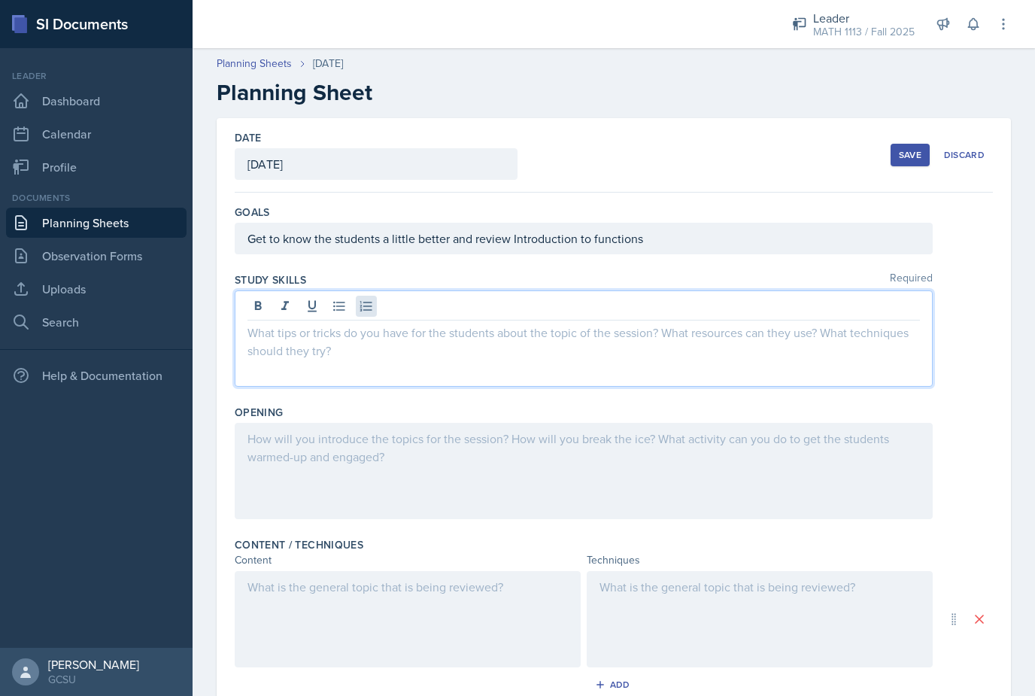
click at [366, 308] on div at bounding box center [584, 338] width 698 height 96
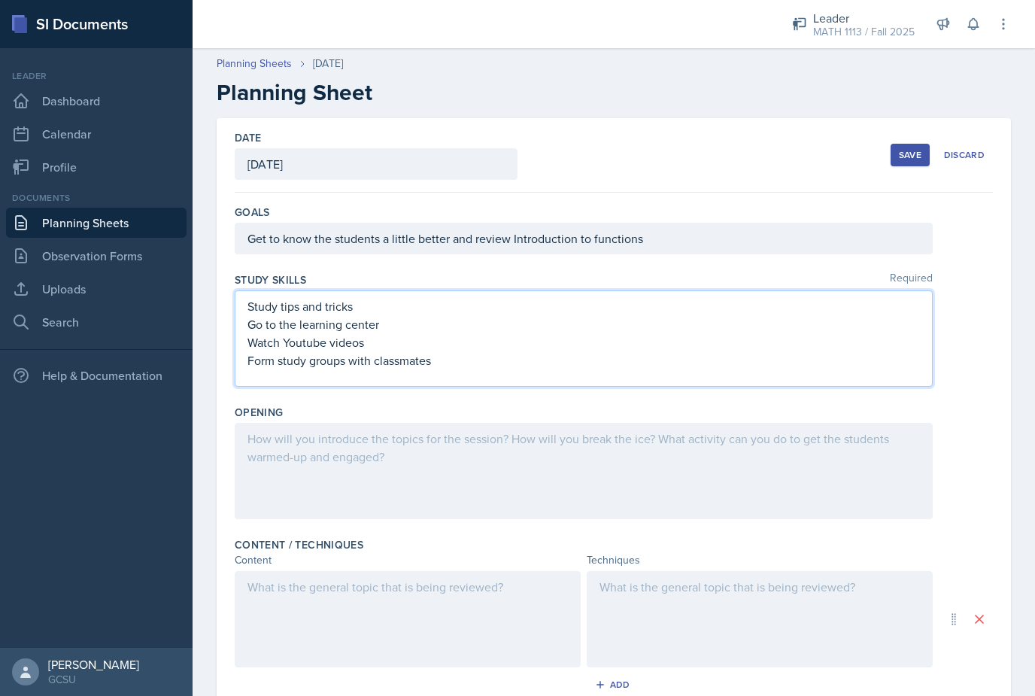
click at [512, 472] on div at bounding box center [584, 471] width 698 height 96
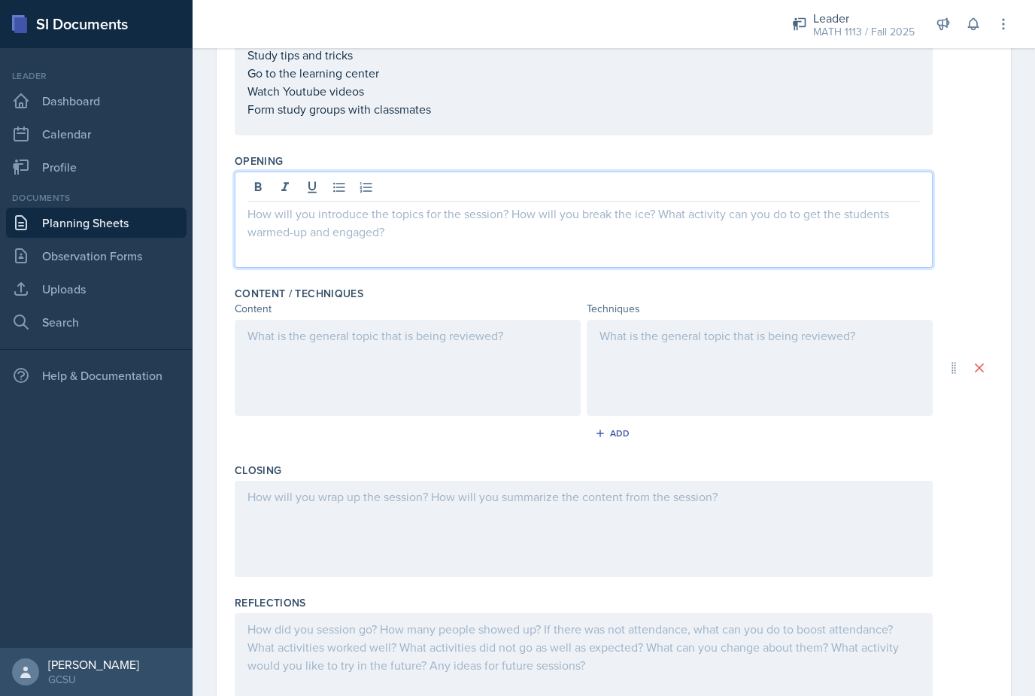
scroll to position [243, 0]
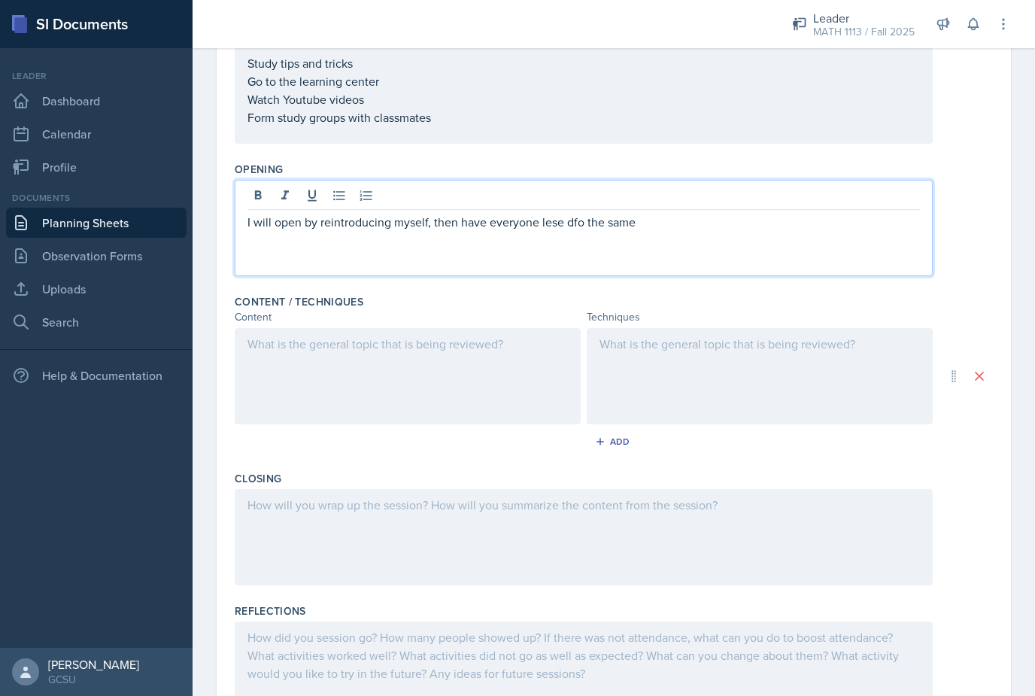
click at [577, 226] on p "I will open by reintroducing myself, then have everyone lese dfo the same" at bounding box center [584, 222] width 673 height 18
click at [555, 229] on p "I will open by reintroducing myself, then have everyone lese do the same" at bounding box center [584, 222] width 673 height 18
click at [507, 354] on div at bounding box center [408, 376] width 346 height 96
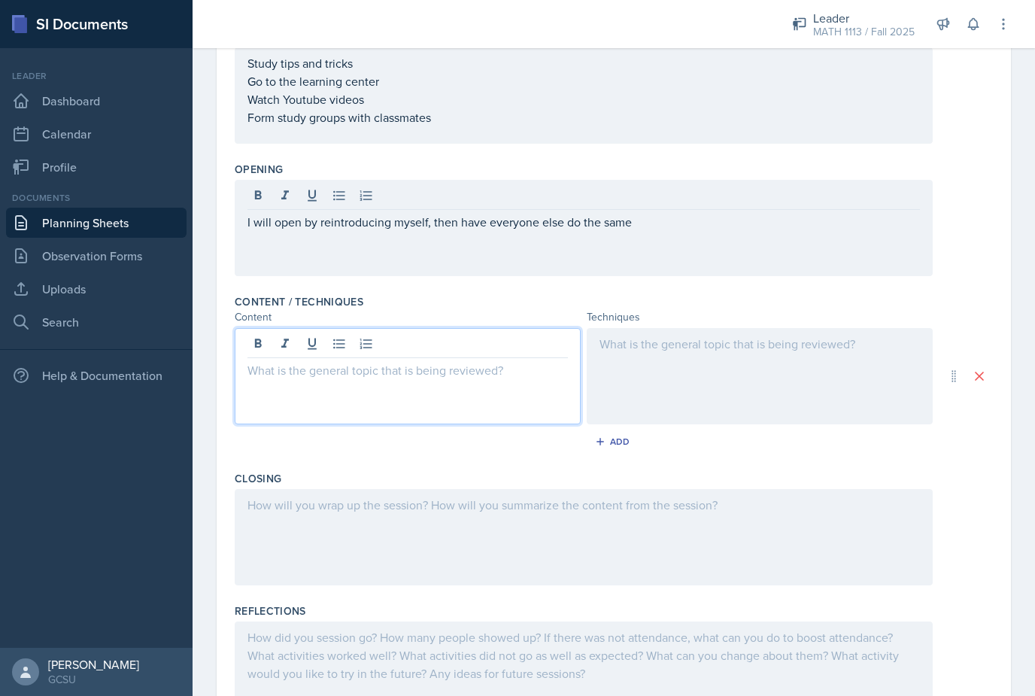
click at [502, 371] on p at bounding box center [408, 370] width 321 height 18
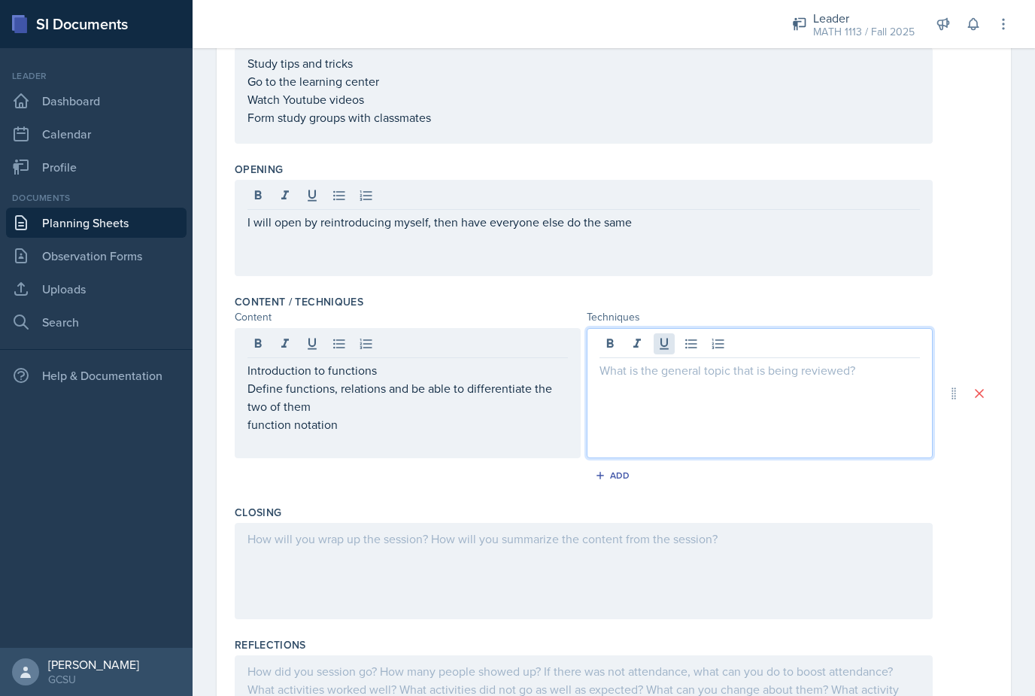
click at [657, 346] on div at bounding box center [760, 393] width 346 height 130
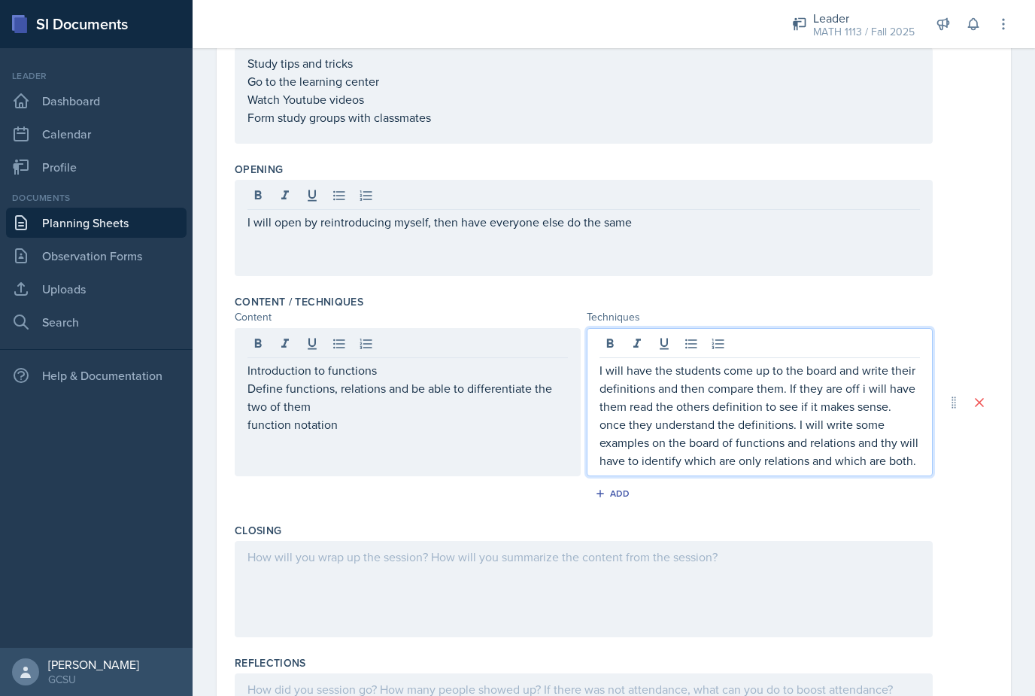
click at [646, 571] on div at bounding box center [584, 589] width 698 height 96
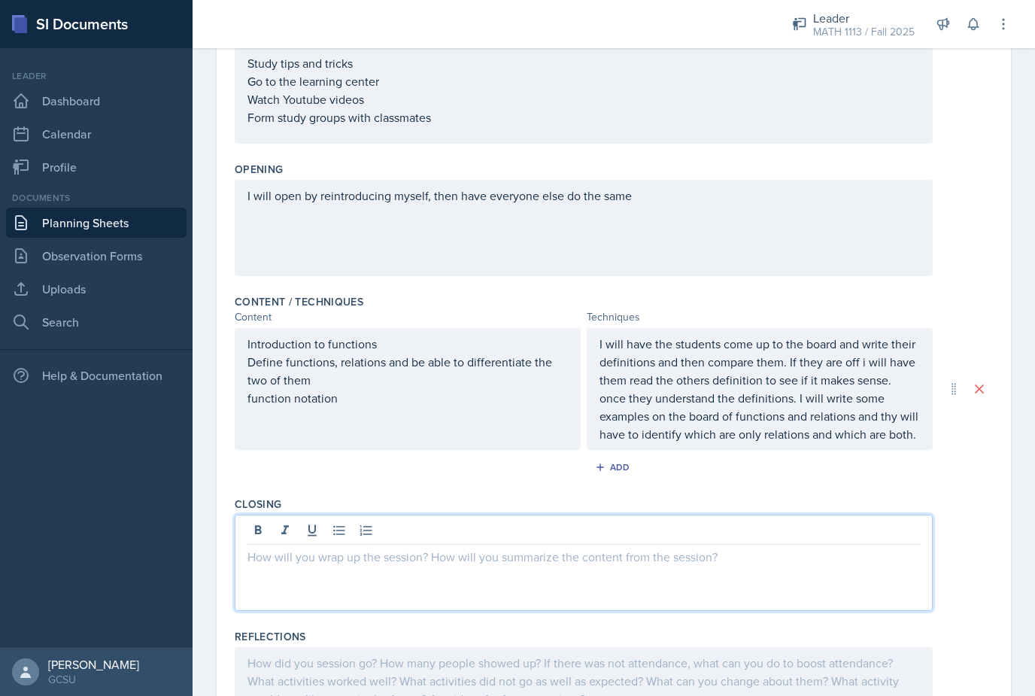
click at [778, 563] on p at bounding box center [584, 557] width 673 height 18
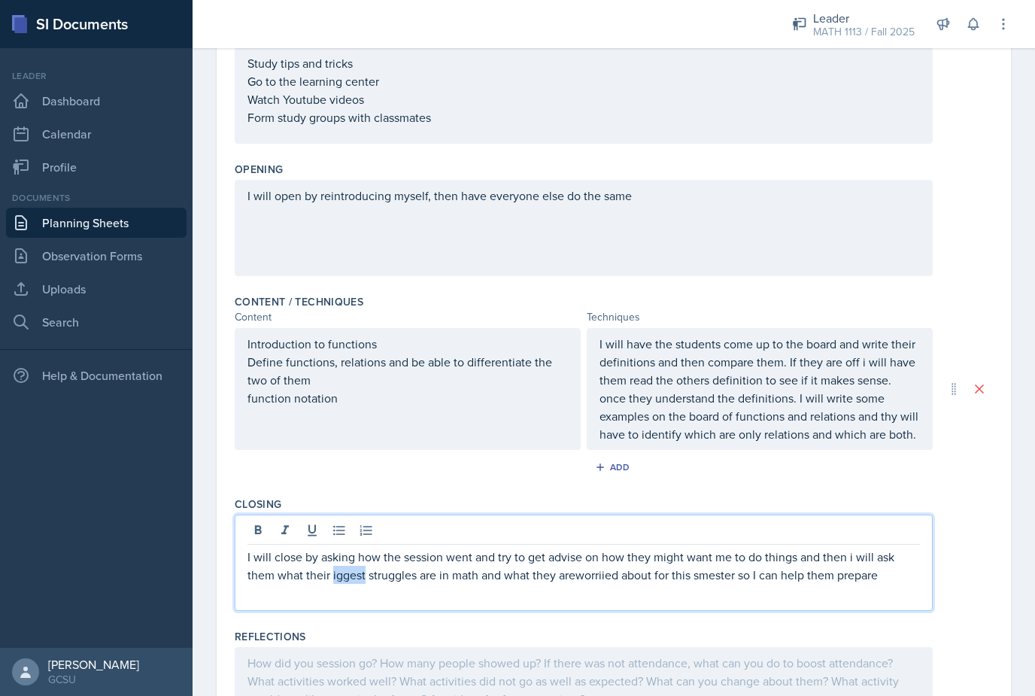
click at [356, 572] on p "I will close by asking how the session went and try to get advise on how they m…" at bounding box center [584, 566] width 673 height 36
click at [594, 579] on p "I will close by asking how the session went and try to get advise on how they m…" at bounding box center [584, 566] width 673 height 36
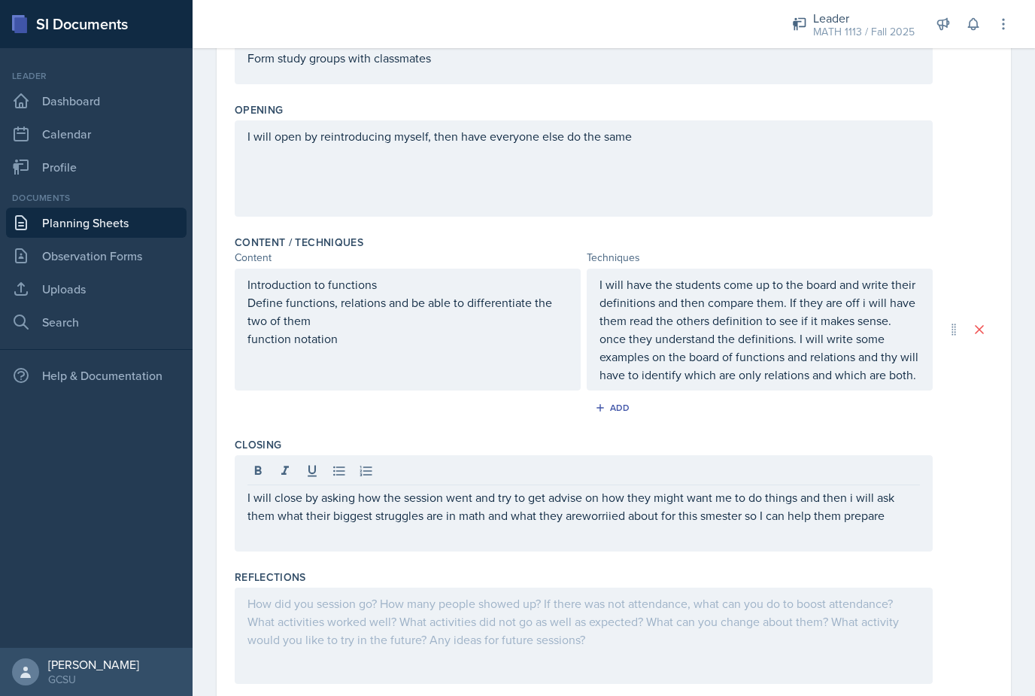
scroll to position [302, 0]
drag, startPoint x: 622, startPoint y: 574, endPoint x: 707, endPoint y: 515, distance: 103.7
click at [707, 515] on p "I will close by asking how the session went and try to get advise on how they m…" at bounding box center [584, 506] width 673 height 36
click at [708, 515] on p "I will close by asking how the session went and try to get advise on how they m…" at bounding box center [584, 506] width 673 height 36
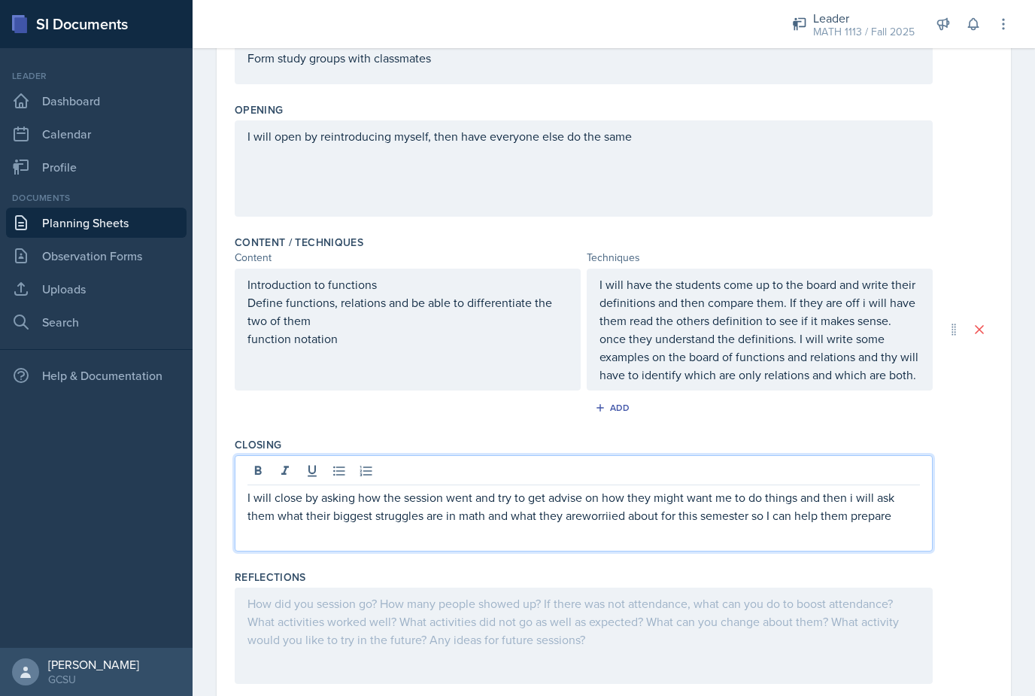
click at [585, 521] on p "I will close by asking how the session went and try to get advise on how they m…" at bounding box center [584, 506] width 673 height 36
click at [618, 518] on p "I will close by asking how the session went and try to get advise on how they m…" at bounding box center [584, 506] width 673 height 36
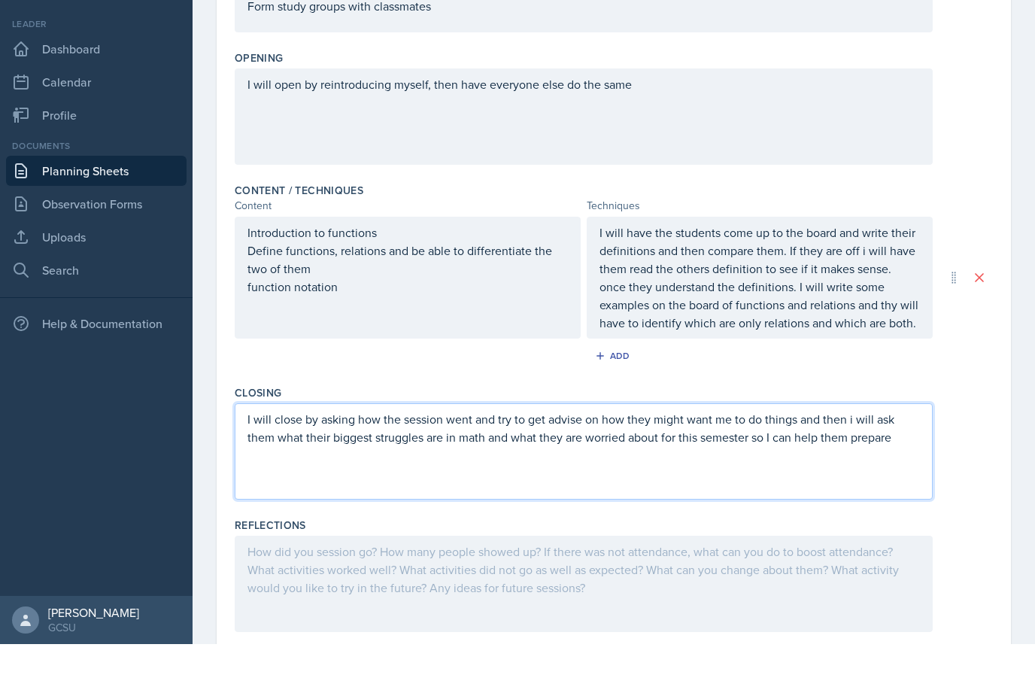
scroll to position [48, 0]
click at [896, 462] on p "I will close by asking how the session went and try to get advise on how they m…" at bounding box center [584, 480] width 673 height 36
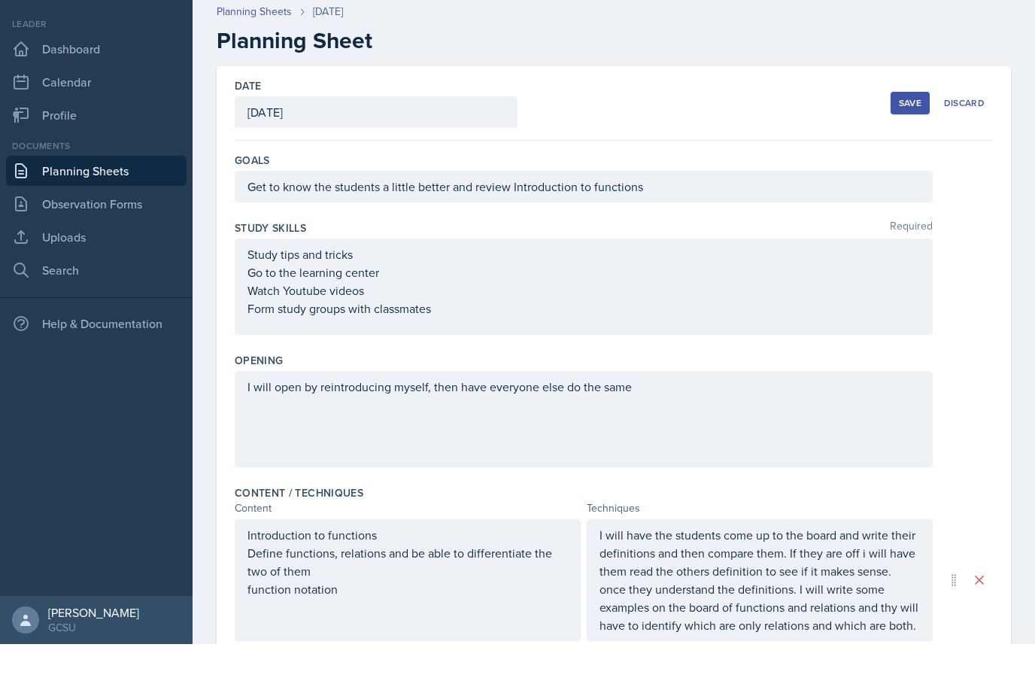
scroll to position [0, 0]
click at [901, 118] on div "Date [DATE] [DATE] 27 28 29 30 31 1 2 3 4 5 6 7 8 9 10 11 12 13 14 15 16 17 18 …" at bounding box center [614, 155] width 758 height 74
click at [904, 149] on div "Save" at bounding box center [910, 155] width 23 height 12
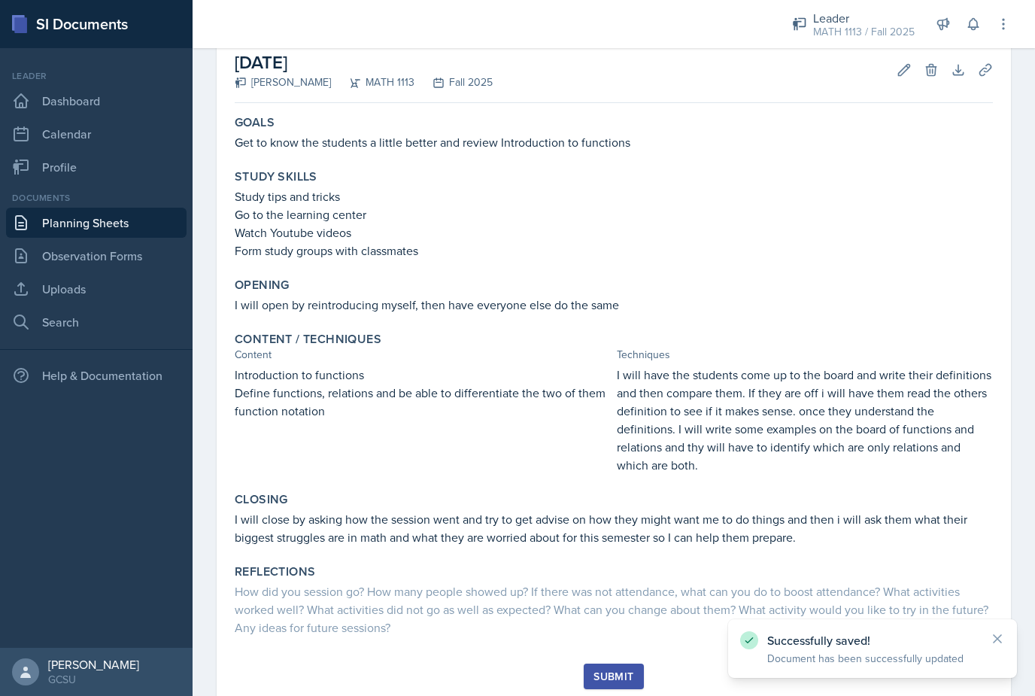
scroll to position [81, 0]
click at [622, 666] on button "Submit" at bounding box center [613, 677] width 59 height 26
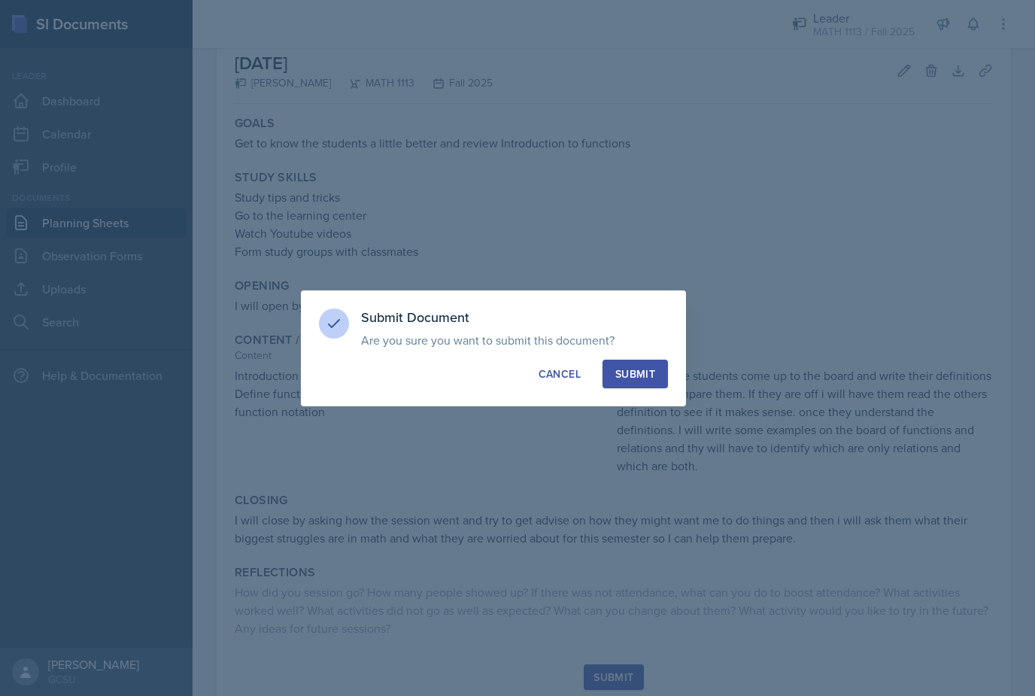
click at [655, 369] on button "Submit" at bounding box center [635, 374] width 65 height 29
click at [658, 360] on button "Submit" at bounding box center [635, 374] width 65 height 29
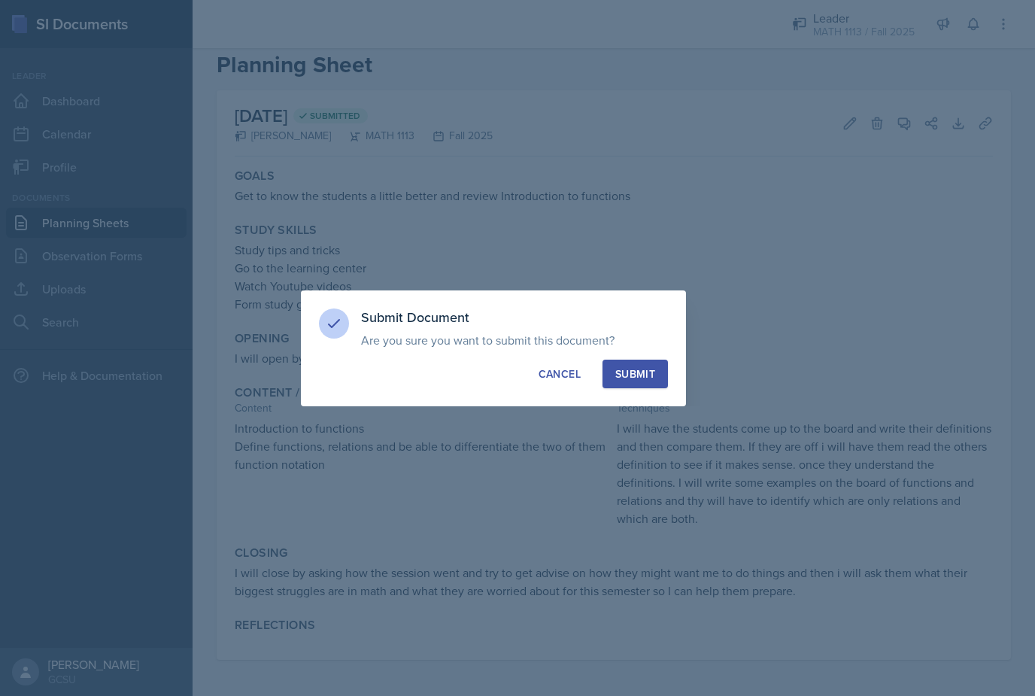
scroll to position [0, 0]
